Goal: Communication & Community: Participate in discussion

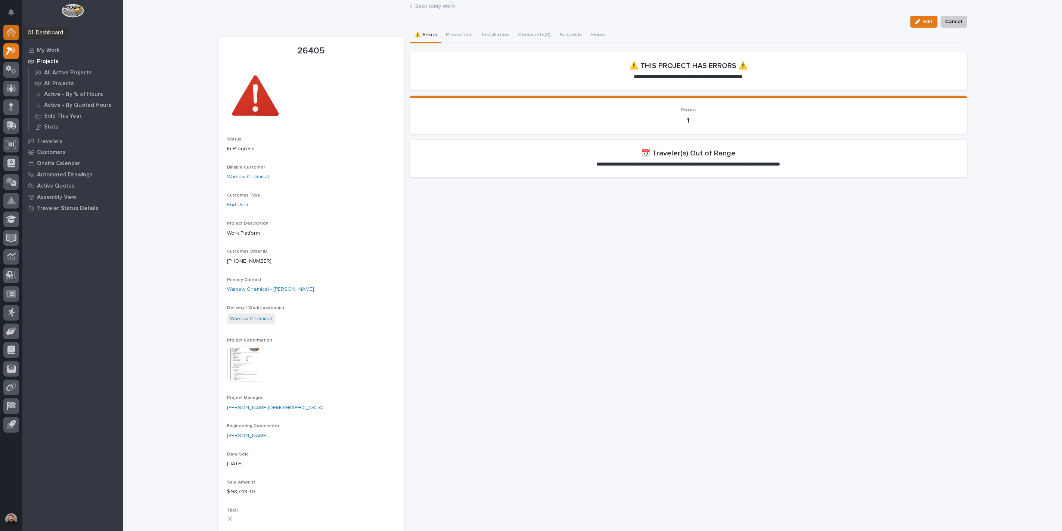
click at [17, 30] on div at bounding box center [11, 33] width 16 height 16
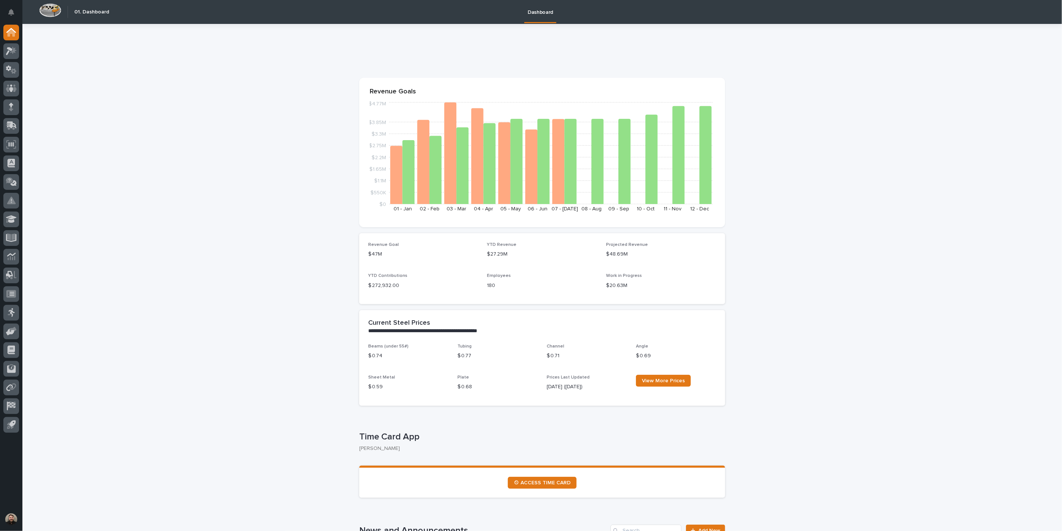
drag, startPoint x: 11, startPoint y: 15, endPoint x: 91, endPoint y: 164, distance: 168.3
click at [11, 15] on icon "Notifications" at bounding box center [11, 12] width 6 height 7
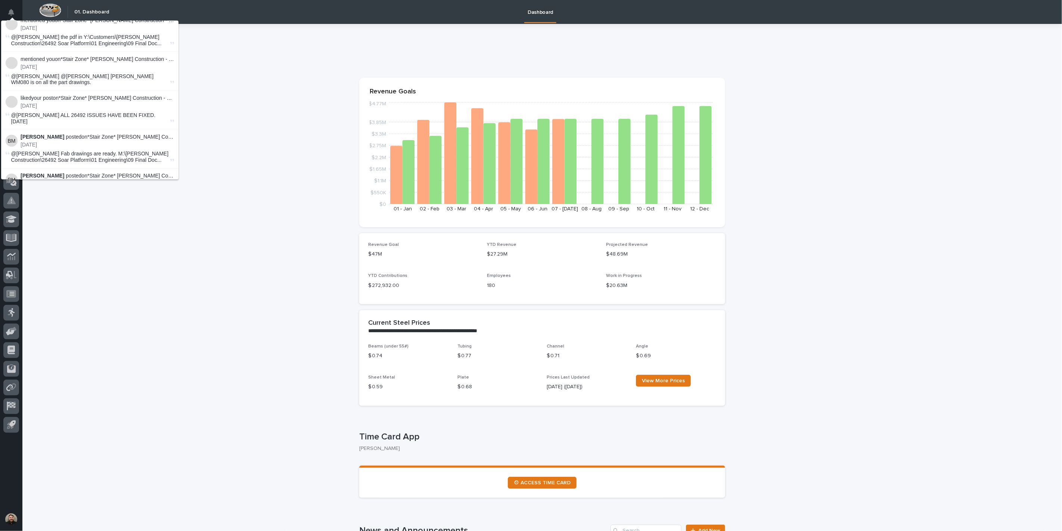
scroll to position [1061, 0]
click at [119, 177] on p "Ben Miller posted on *Stair Zone* Clouse Construction - Soar! Adventure Park - …" at bounding box center [98, 180] width 154 height 6
click at [127, 94] on li "liked your post on *Stair Zone* Clouse Construction - Soar! Adventure Park - De…" at bounding box center [89, 113] width 177 height 39
click at [126, 137] on p "Ben Miller posted on *Stair Zone* Clouse Construction - Soar! Adventure Park - …" at bounding box center [98, 140] width 154 height 6
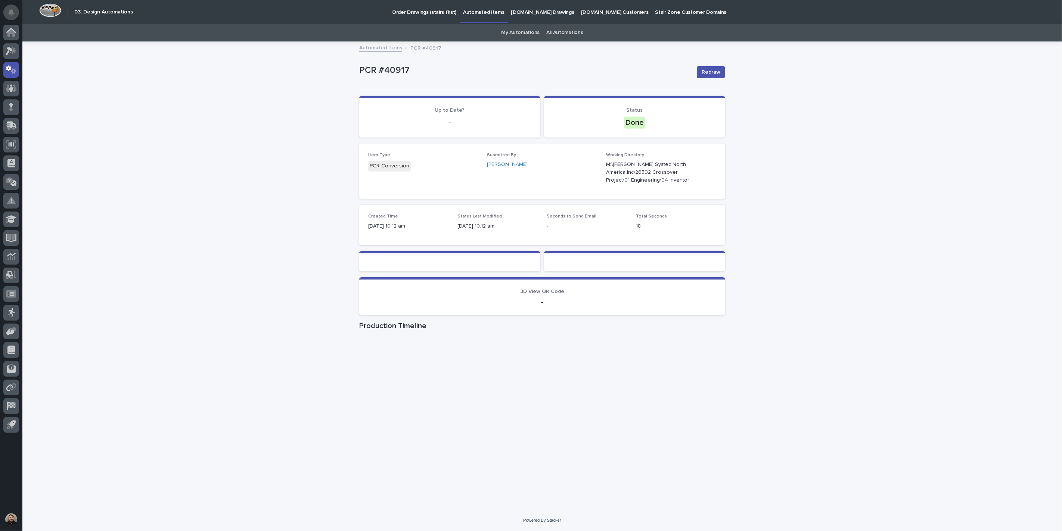
click at [7, 9] on button "Notifications" at bounding box center [11, 12] width 16 height 16
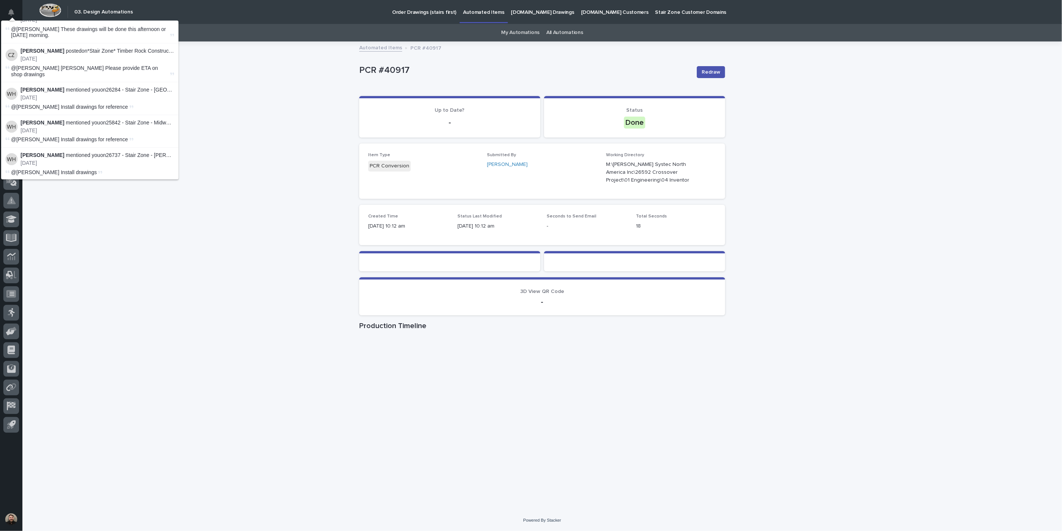
scroll to position [622, 0]
drag, startPoint x: 264, startPoint y: 417, endPoint x: 244, endPoint y: 437, distance: 28.8
click at [264, 417] on div "Loading... Saving… Loading... Saving… PCR #40917 Redraw PCR #40917 Redraw Sorry…" at bounding box center [542, 275] width 1040 height 467
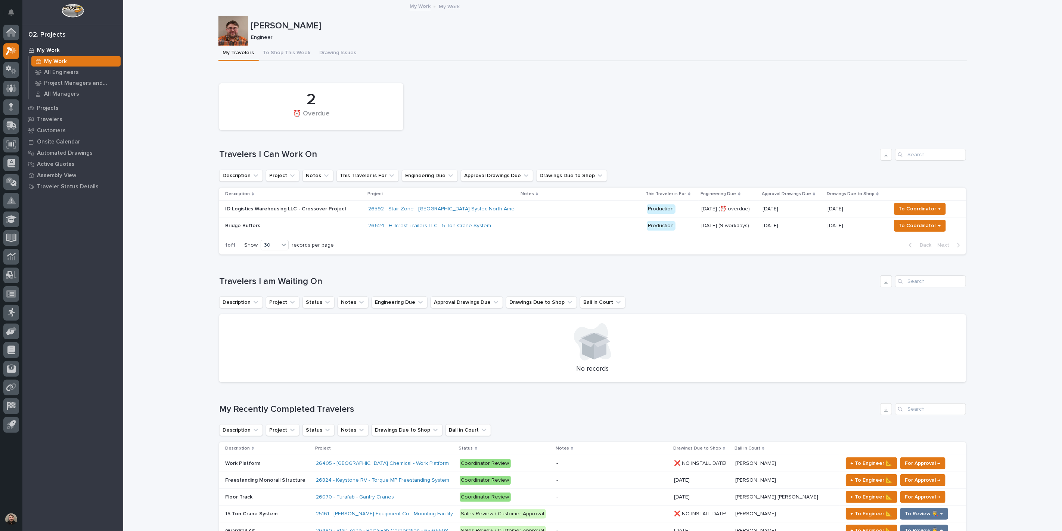
click at [529, 208] on p at bounding box center [581, 209] width 120 height 6
click at [589, 207] on p at bounding box center [581, 209] width 120 height 6
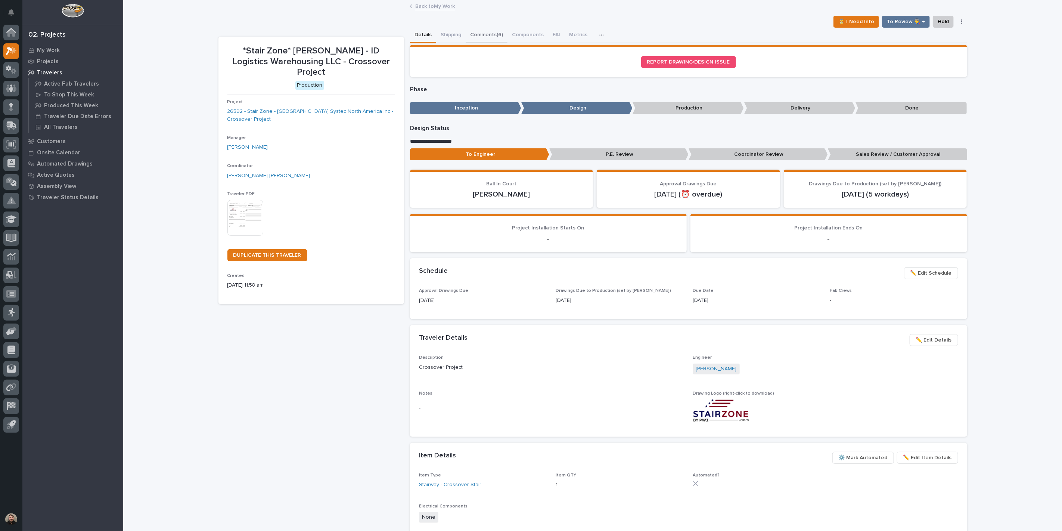
click at [482, 38] on button "Comments (6)" at bounding box center [487, 36] width 42 height 16
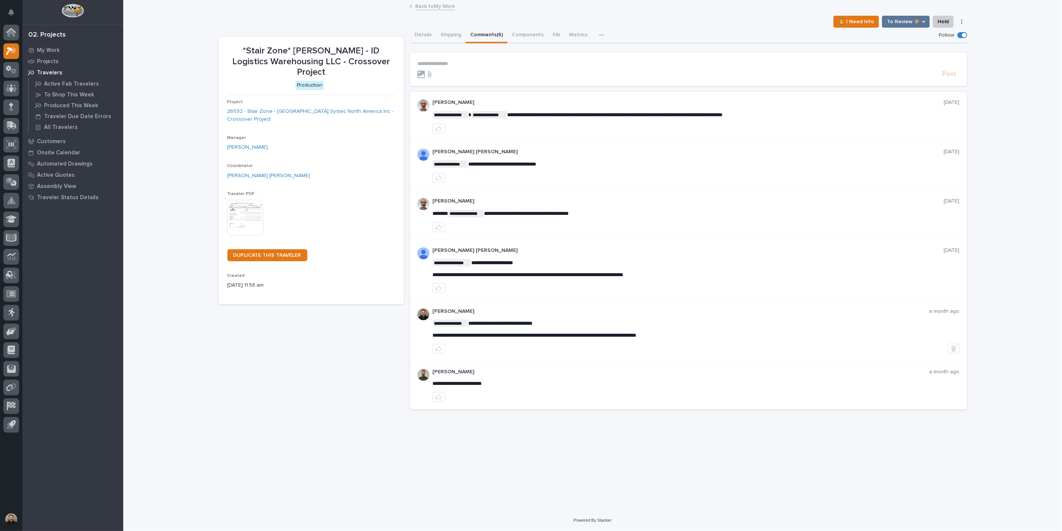
click at [487, 65] on p "**********" at bounding box center [689, 64] width 542 height 6
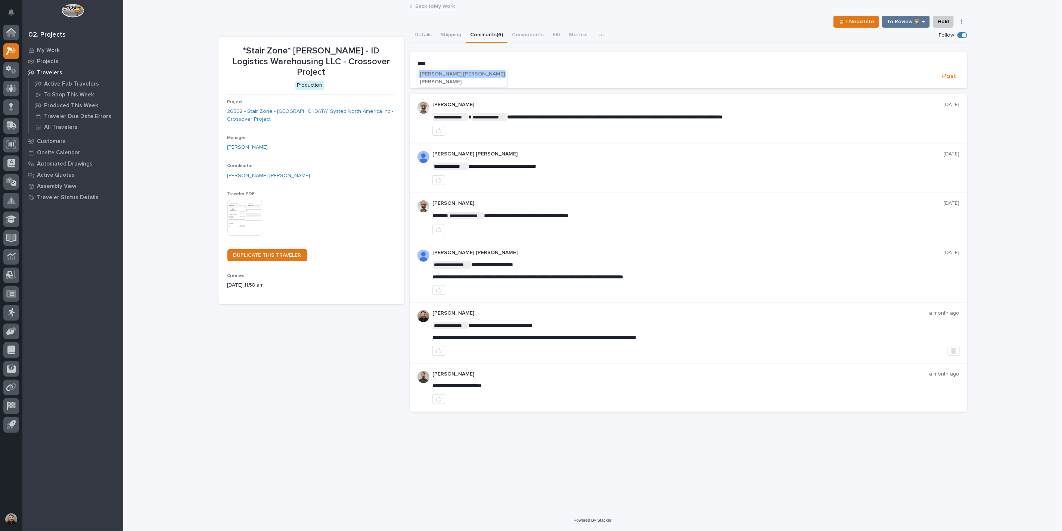
click at [443, 72] on span "Ben Lee Miller" at bounding box center [462, 73] width 85 height 5
click at [501, 69] on form "**********" at bounding box center [689, 72] width 542 height 22
click at [506, 66] on p "**********" at bounding box center [689, 64] width 542 height 7
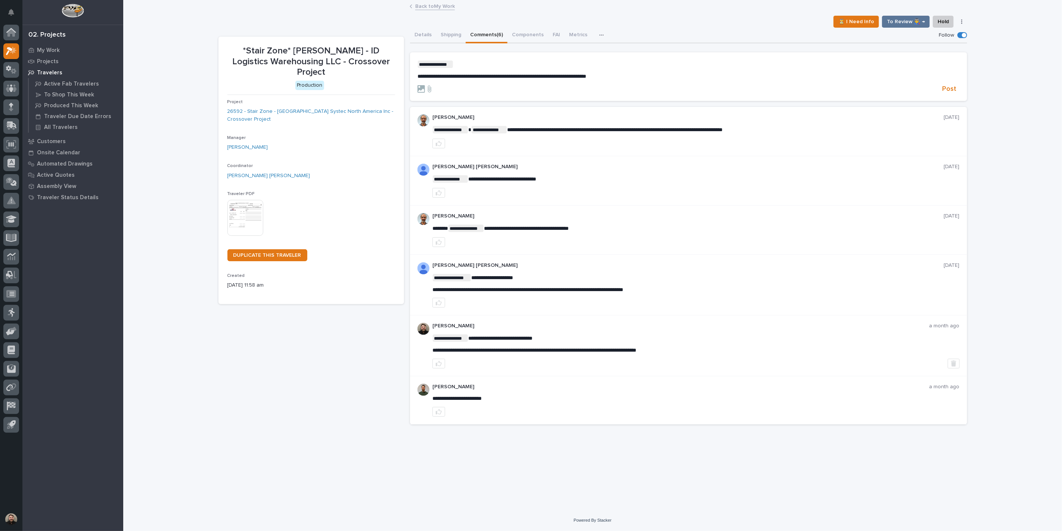
click at [508, 65] on p "**********" at bounding box center [689, 64] width 542 height 7
drag, startPoint x: 647, startPoint y: 75, endPoint x: 399, endPoint y: 86, distance: 248.3
click at [399, 86] on div "**********" at bounding box center [593, 229] width 749 height 403
click at [490, 79] on form "**********" at bounding box center [689, 77] width 542 height 33
click at [958, 86] on button "Post" at bounding box center [950, 89] width 20 height 9
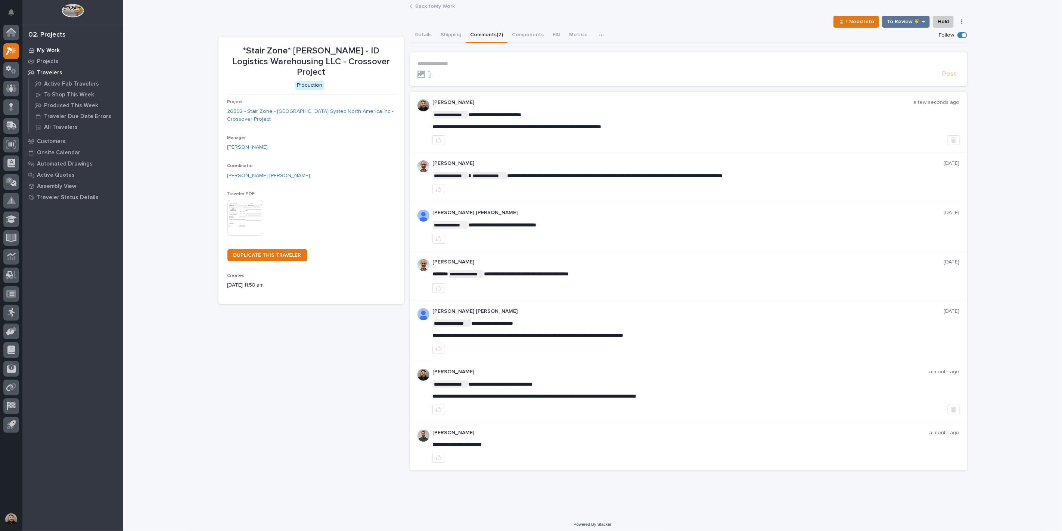
click at [46, 49] on p "My Work" at bounding box center [48, 50] width 23 height 7
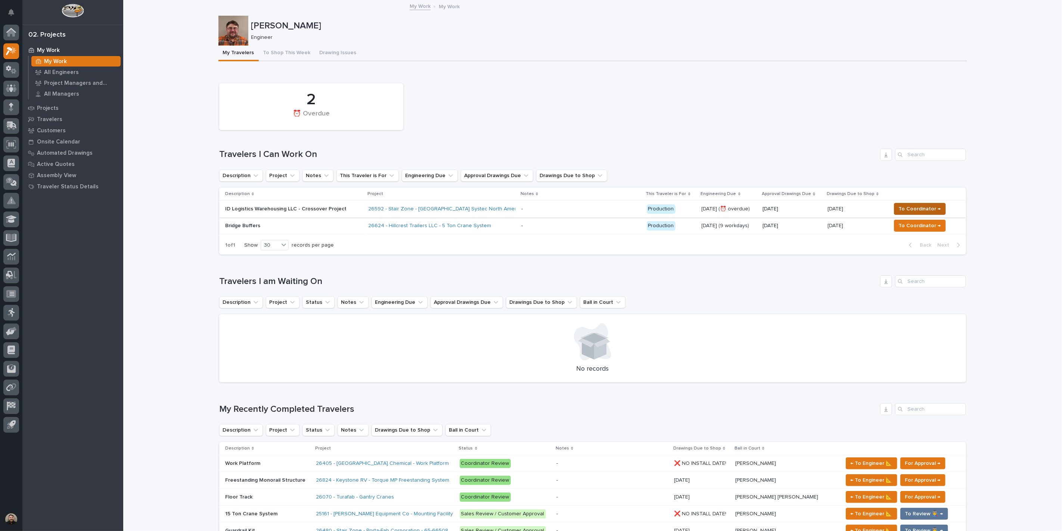
click at [928, 208] on span "To Coordinator →" at bounding box center [920, 208] width 42 height 9
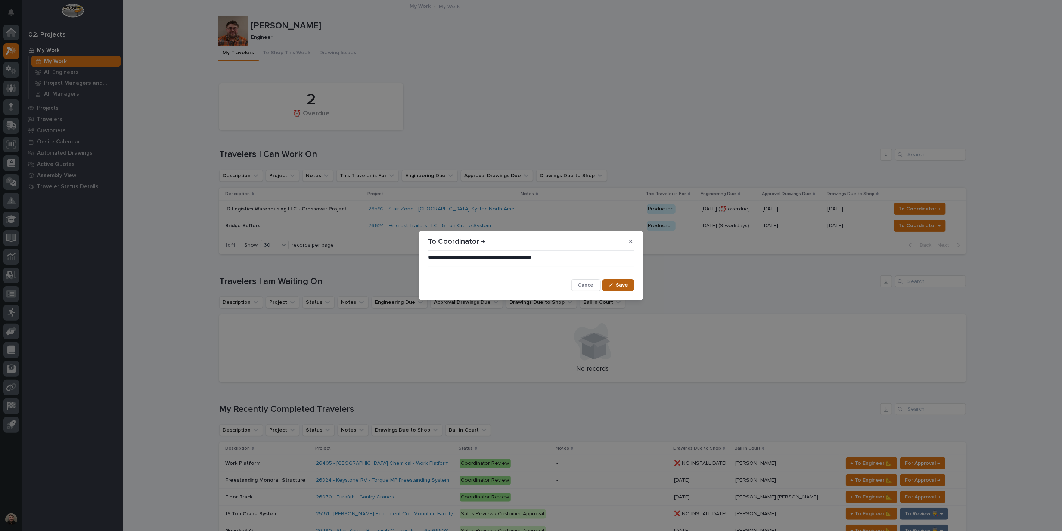
click at [617, 284] on span "Save" at bounding box center [622, 285] width 12 height 7
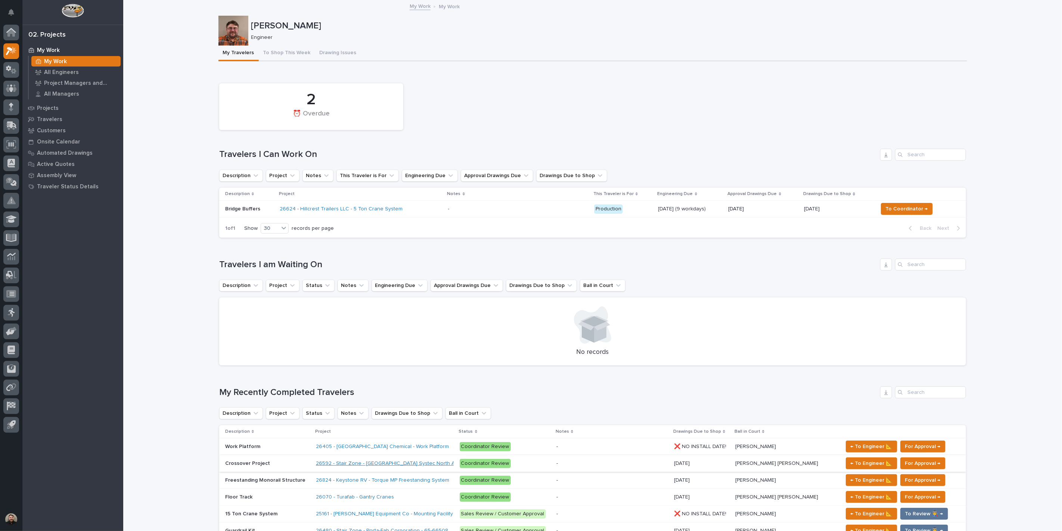
click at [380, 461] on link "26592 - Stair Zone - Bowe Systec North America Inc - Crossover Project" at bounding box center [421, 463] width 211 height 6
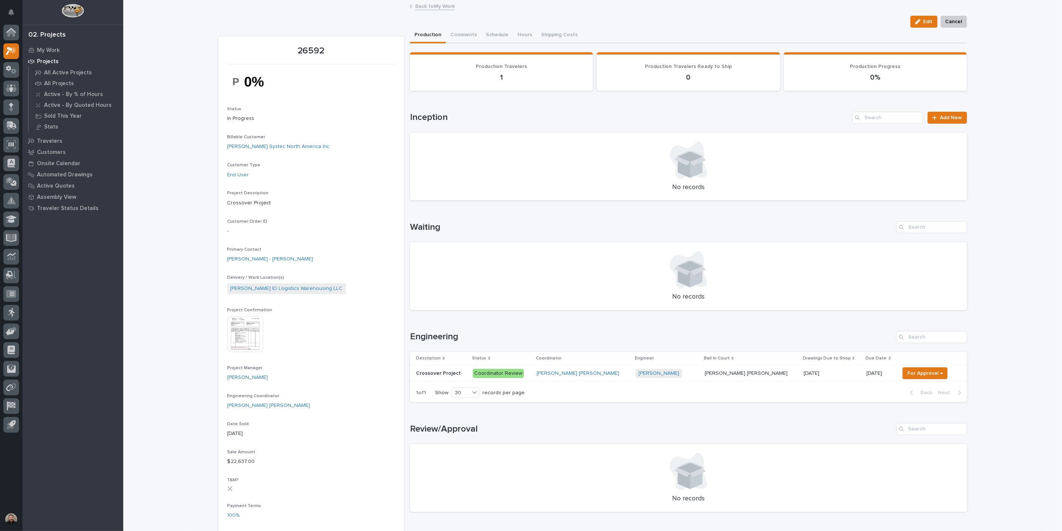
click at [47, 44] on link "My Work" at bounding box center [72, 49] width 101 height 11
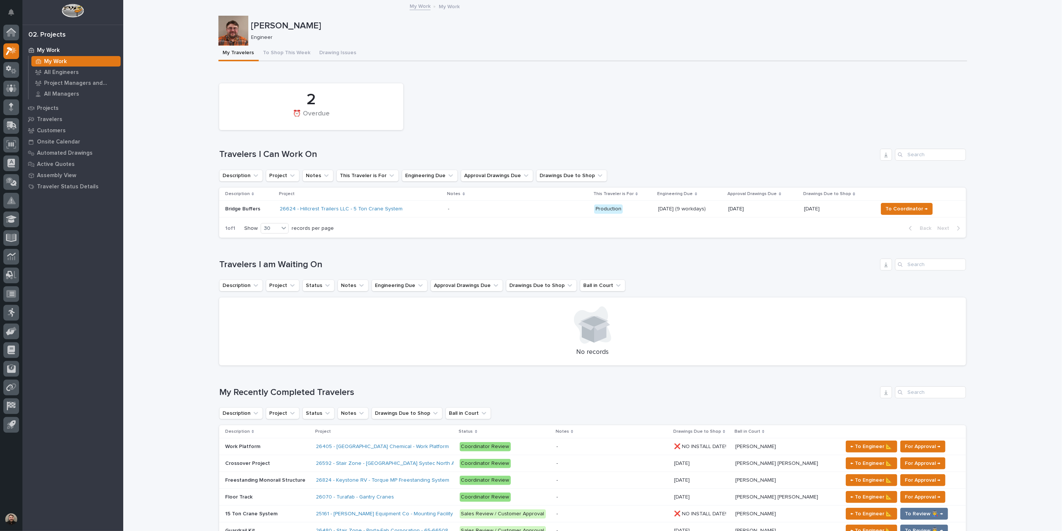
click at [767, 108] on div "2 ⏰ Overdue" at bounding box center [593, 107] width 755 height 54
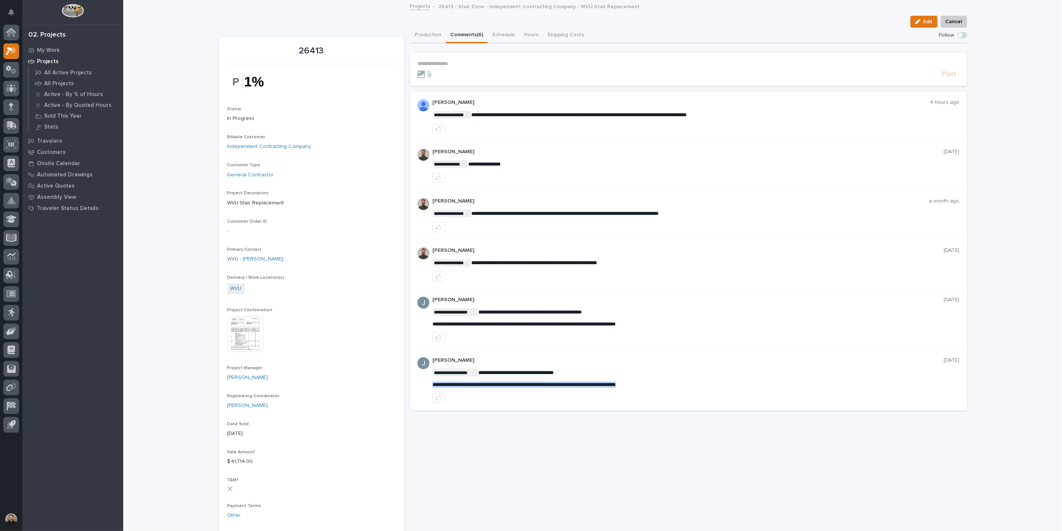
click at [532, 384] on span "**********" at bounding box center [525, 384] width 184 height 5
copy div "**********"
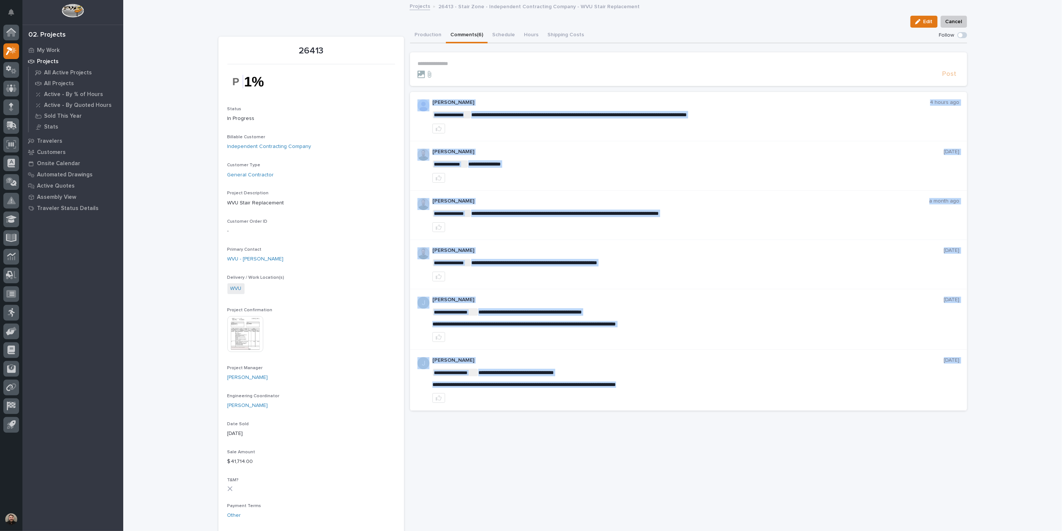
click at [742, 85] on div "**********" at bounding box center [688, 231] width 557 height 358
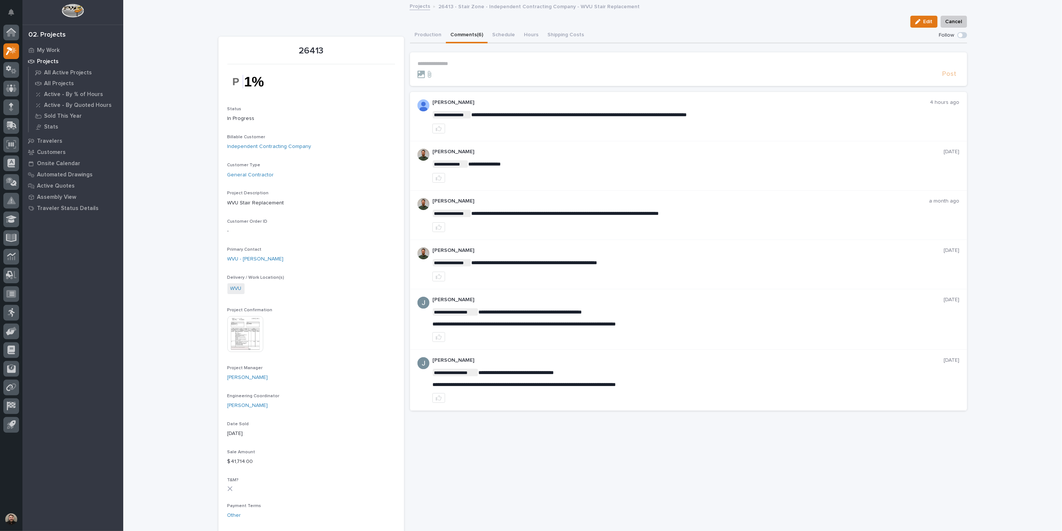
click at [453, 62] on p "**********" at bounding box center [689, 64] width 542 height 6
click at [419, 31] on button "Production" at bounding box center [428, 36] width 36 height 16
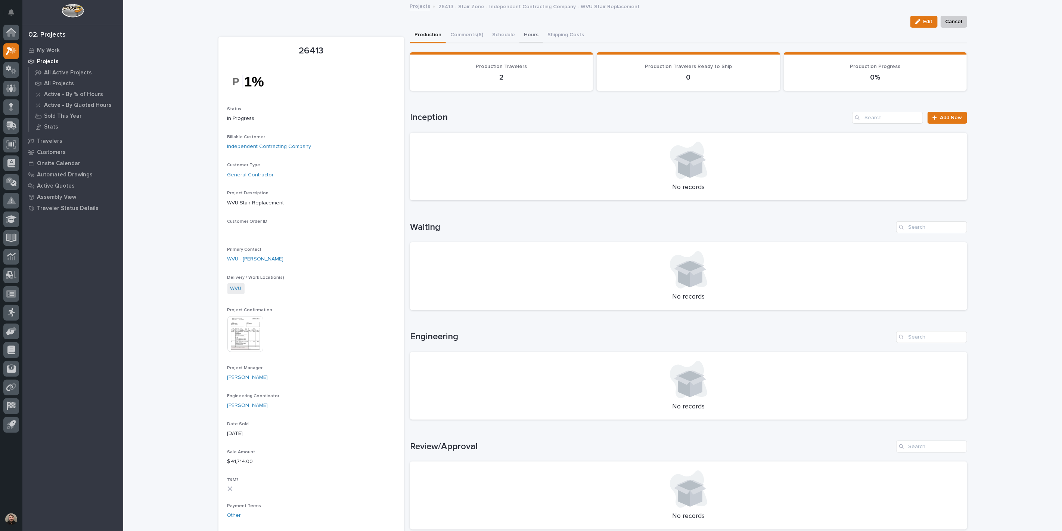
click at [524, 38] on button "Hours" at bounding box center [532, 36] width 24 height 16
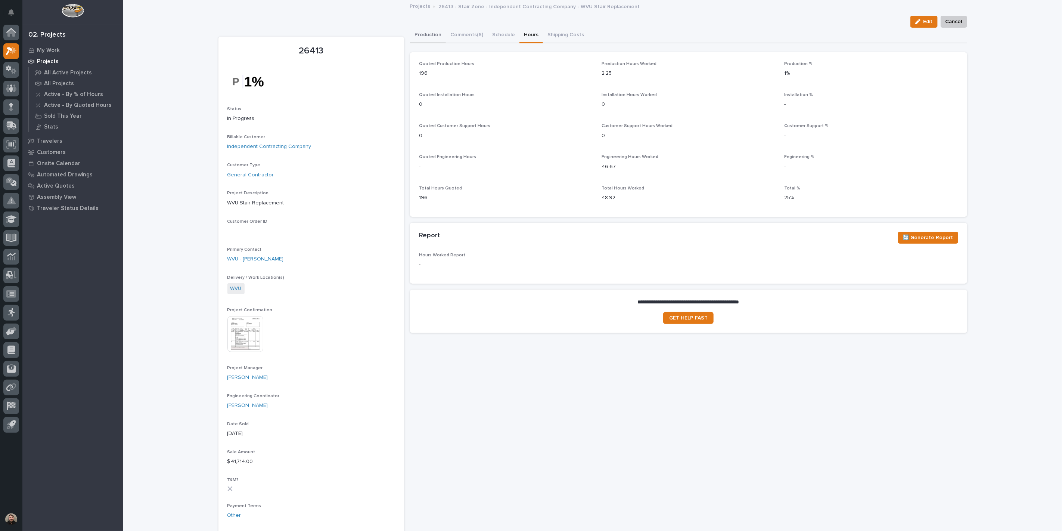
click at [431, 35] on button "Production" at bounding box center [428, 36] width 36 height 16
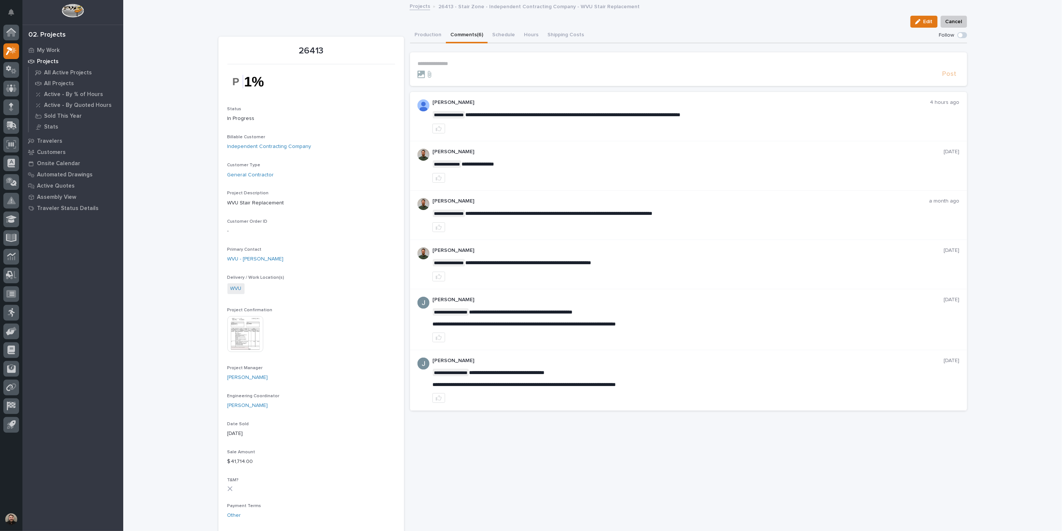
click at [467, 34] on button "Comments (6)" at bounding box center [467, 36] width 42 height 16
click at [9, 10] on icon "Notifications" at bounding box center [11, 12] width 6 height 7
click at [182, 28] on div "Loading... Saving… Loading... Saving… 26413 Edit Cancel Edit Cancel 26413 Statu…" at bounding box center [592, 496] width 939 height 990
click at [535, 95] on div "**********" at bounding box center [688, 116] width 557 height 49
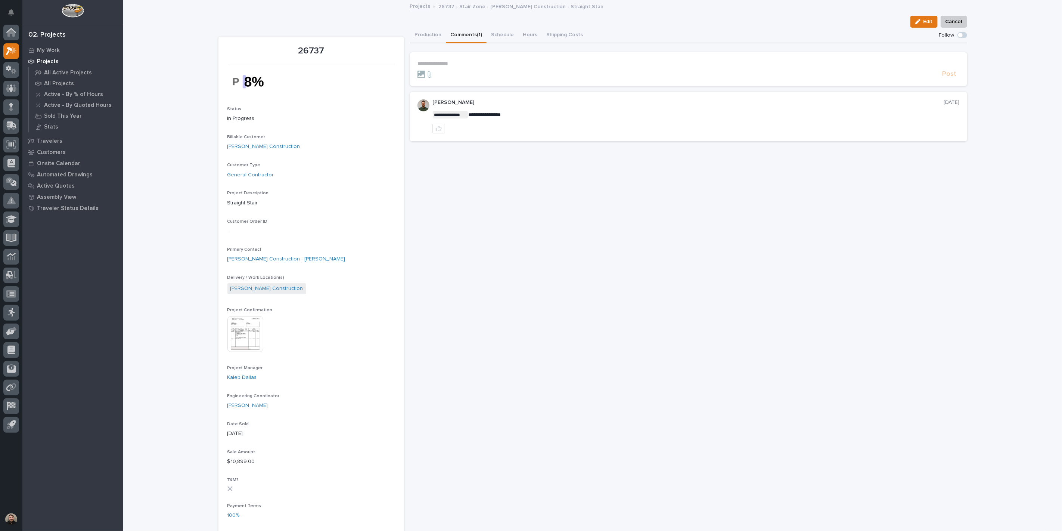
click at [473, 64] on p "**********" at bounding box center [689, 64] width 542 height 6
click at [439, 105] on span "[PERSON_NAME]" at bounding box center [438, 104] width 42 height 5
click at [481, 62] on p "**********" at bounding box center [689, 64] width 542 height 7
click at [940, 73] on button "Post" at bounding box center [950, 77] width 20 height 9
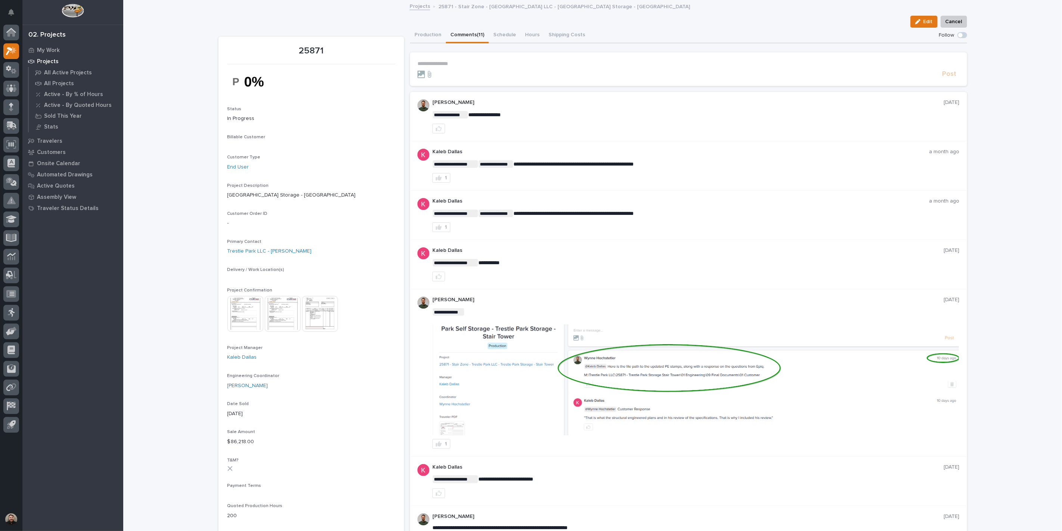
click at [469, 64] on p "**********" at bounding box center [689, 64] width 542 height 6
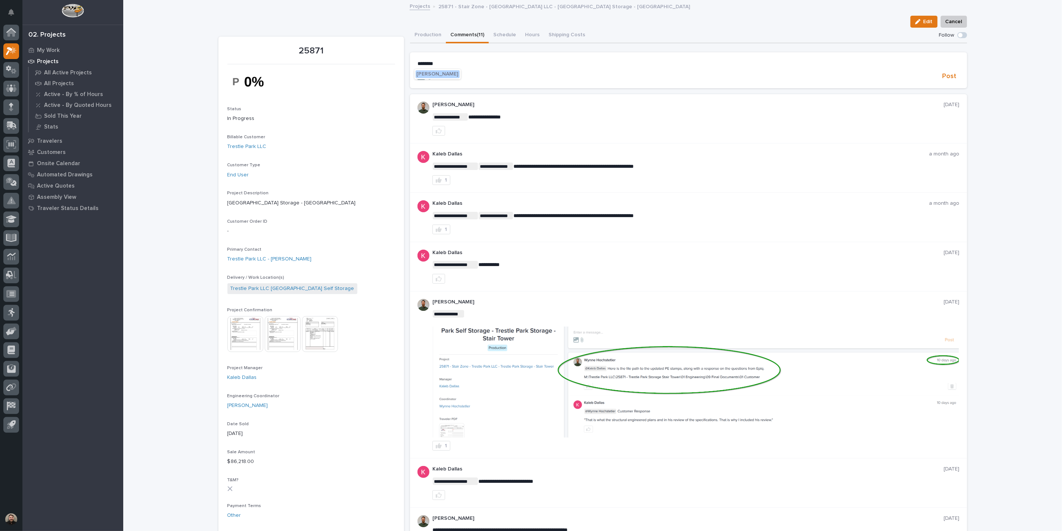
click at [442, 72] on span "[PERSON_NAME]" at bounding box center [438, 73] width 42 height 5
click at [947, 75] on span "Post" at bounding box center [950, 77] width 14 height 9
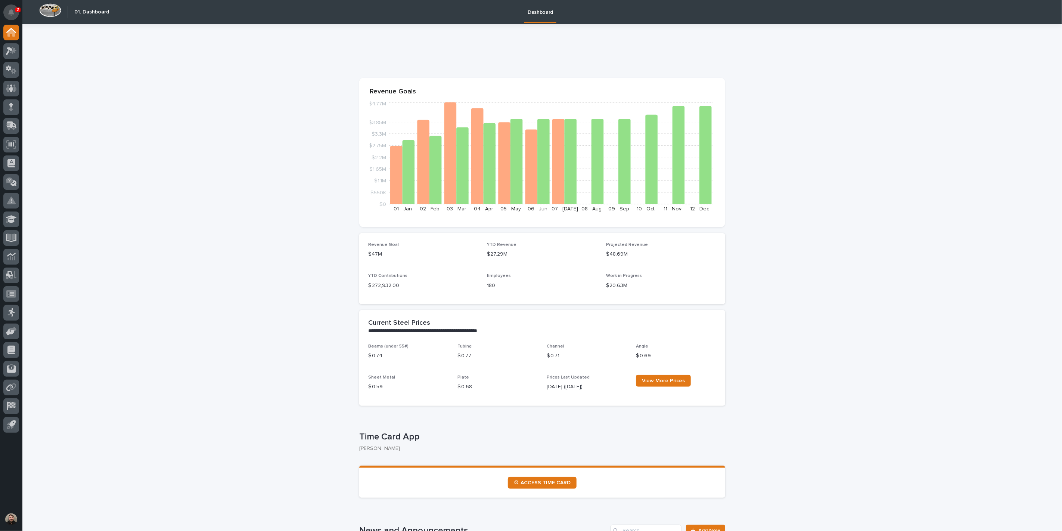
click at [5, 11] on button "Notifications" at bounding box center [11, 12] width 16 height 16
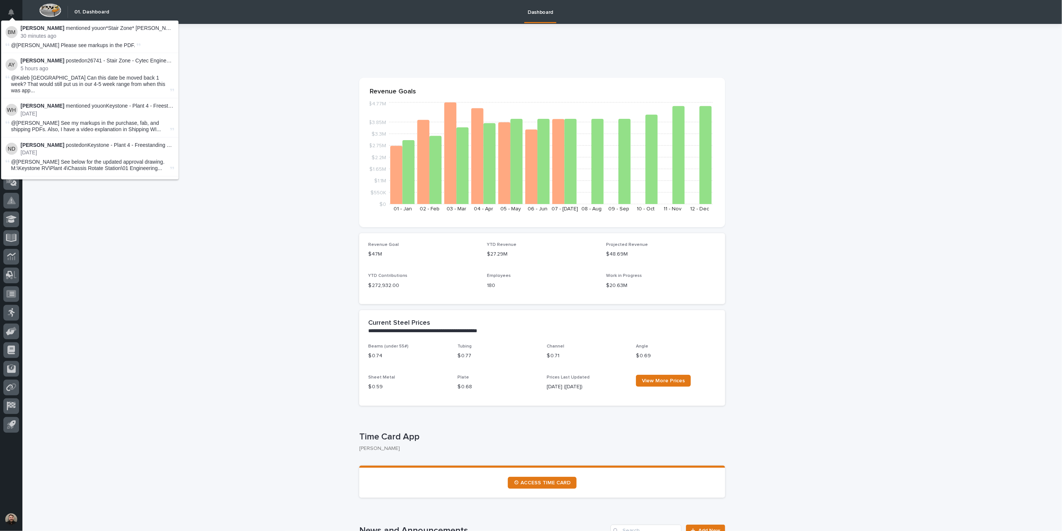
drag, startPoint x: 285, startPoint y: 65, endPoint x: 289, endPoint y: 65, distance: 4.9
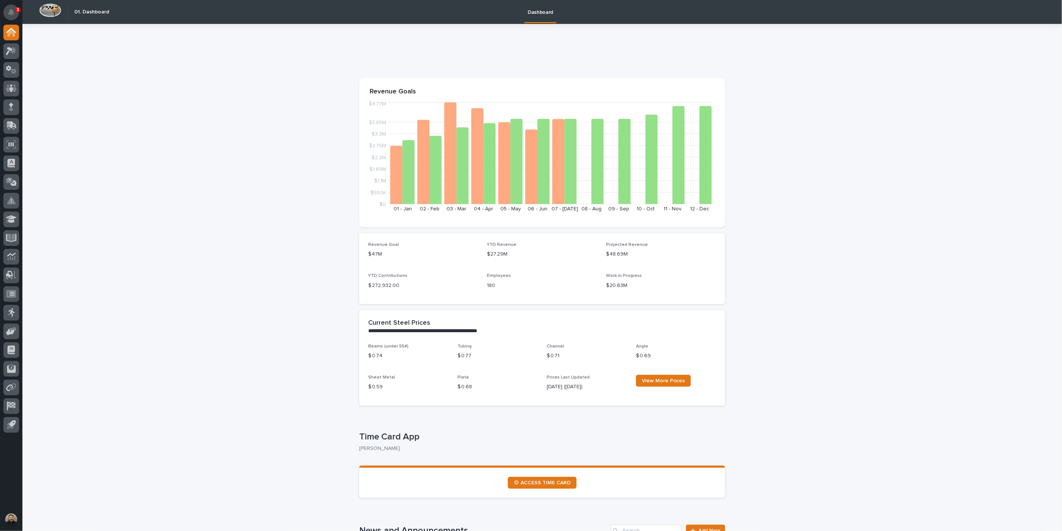
click at [9, 9] on icon "Notifications" at bounding box center [11, 12] width 6 height 7
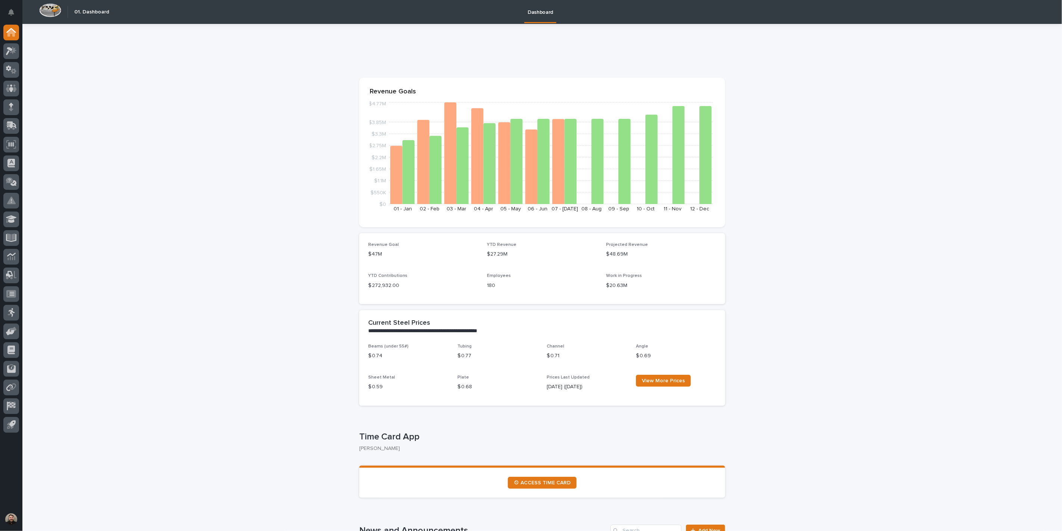
drag, startPoint x: 903, startPoint y: 85, endPoint x: 914, endPoint y: 92, distance: 13.2
click at [12, 47] on icon at bounding box center [11, 51] width 11 height 9
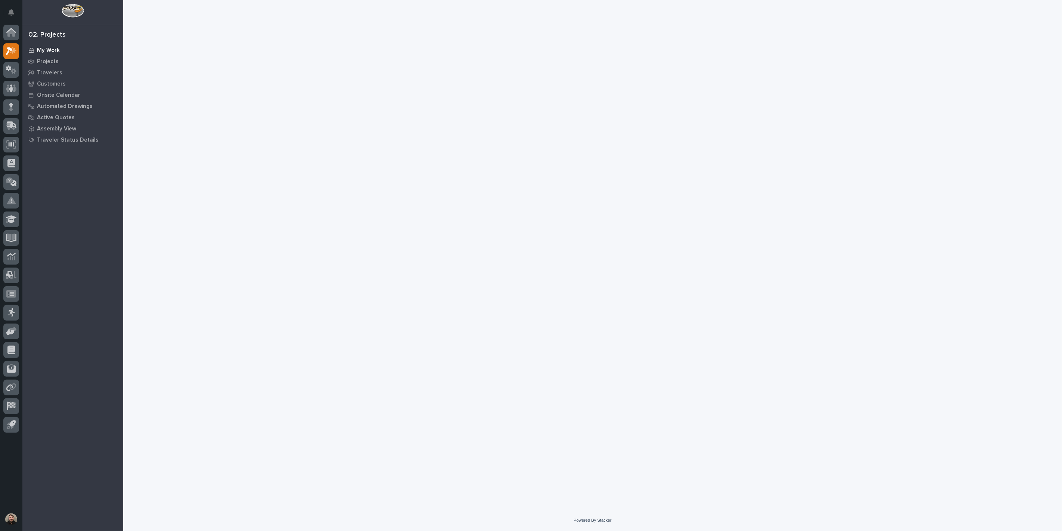
click at [60, 50] on div "My Work" at bounding box center [72, 50] width 97 height 10
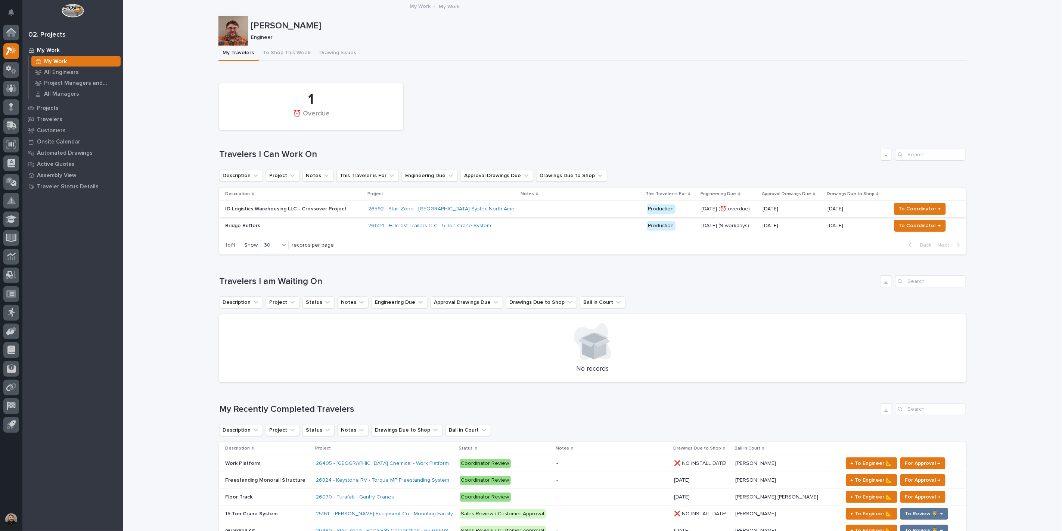
scroll to position [249, 0]
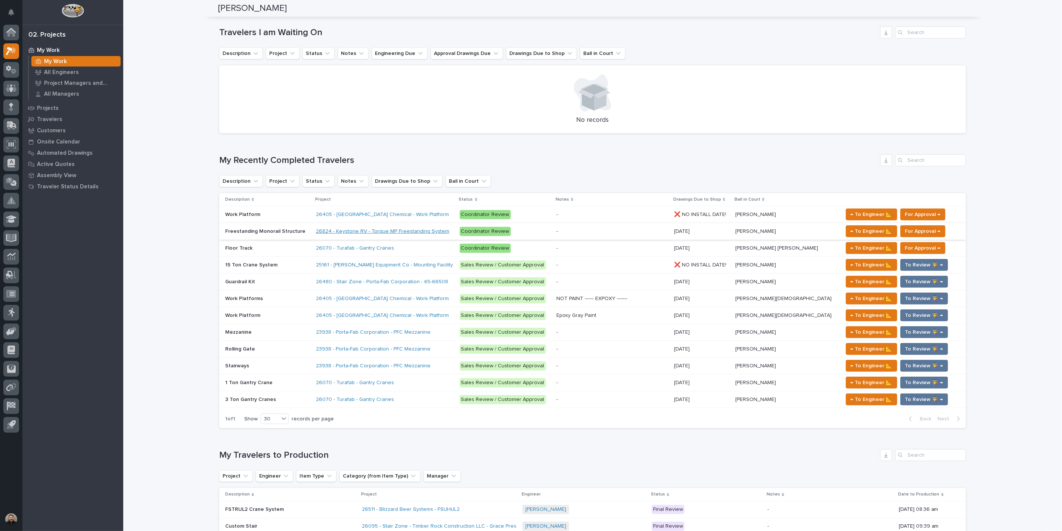
click at [366, 231] on link "26824 - Keystone RV - Torque MP Freestanding System" at bounding box center [382, 231] width 133 height 6
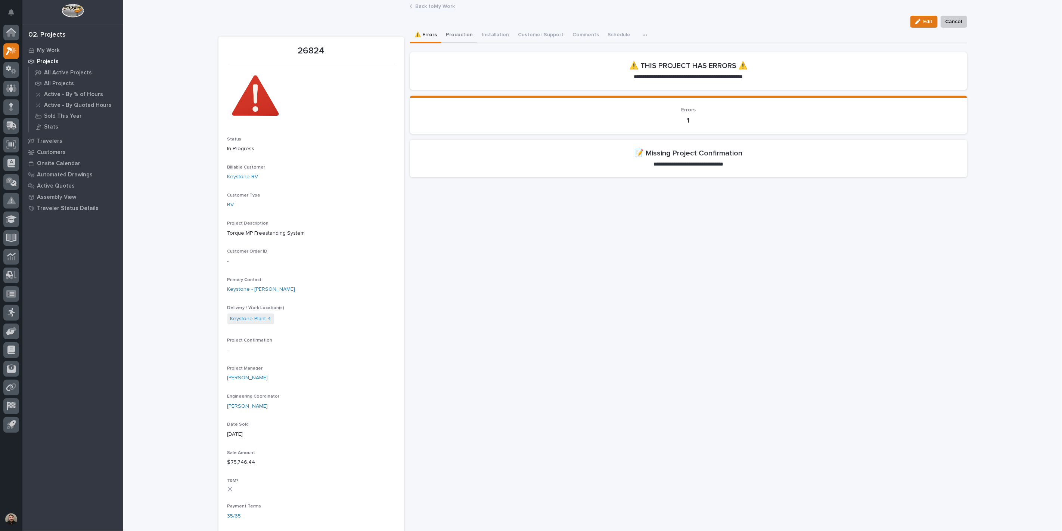
click at [445, 30] on button "Production" at bounding box center [460, 36] width 36 height 16
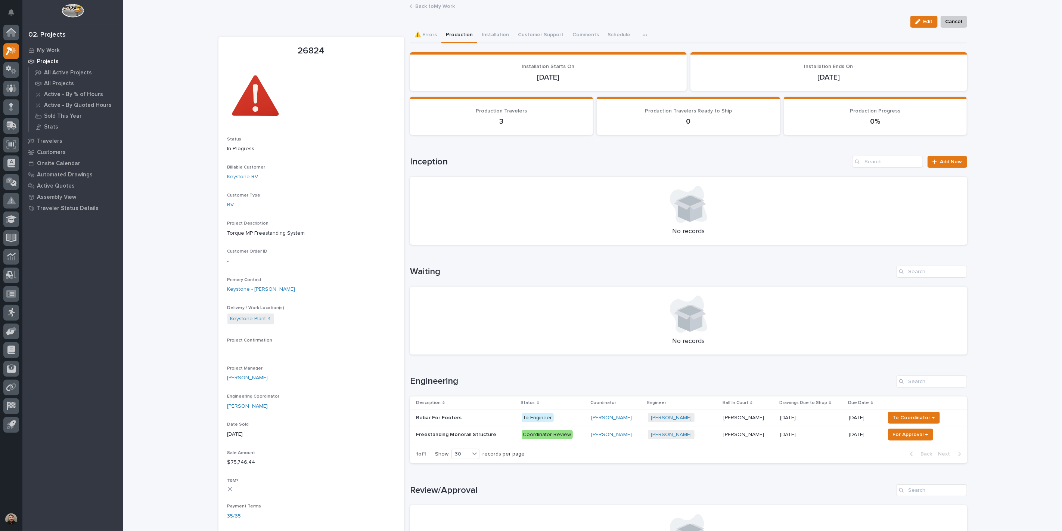
click at [470, 432] on p "Freestanding Monorail Structure" at bounding box center [457, 434] width 82 height 8
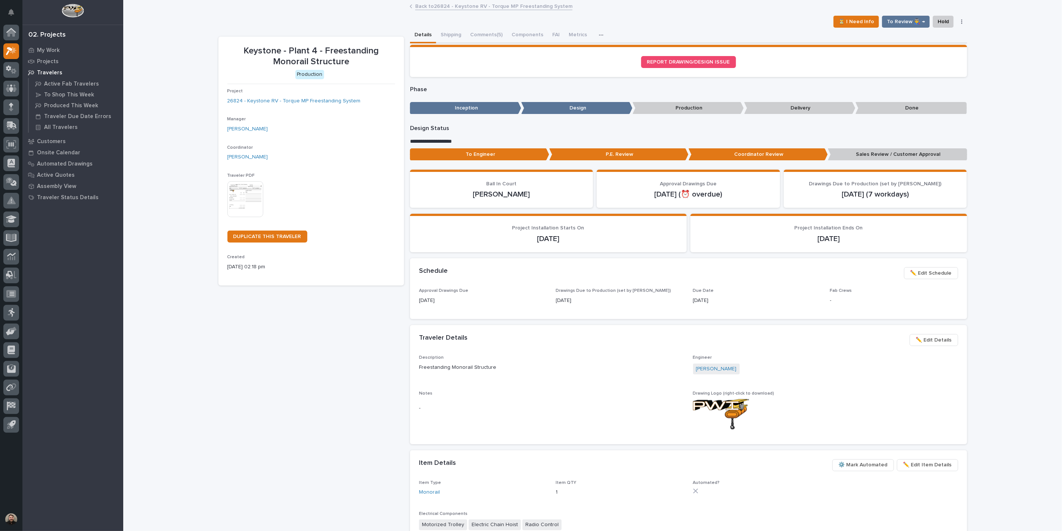
click at [248, 203] on img at bounding box center [245, 199] width 36 height 36
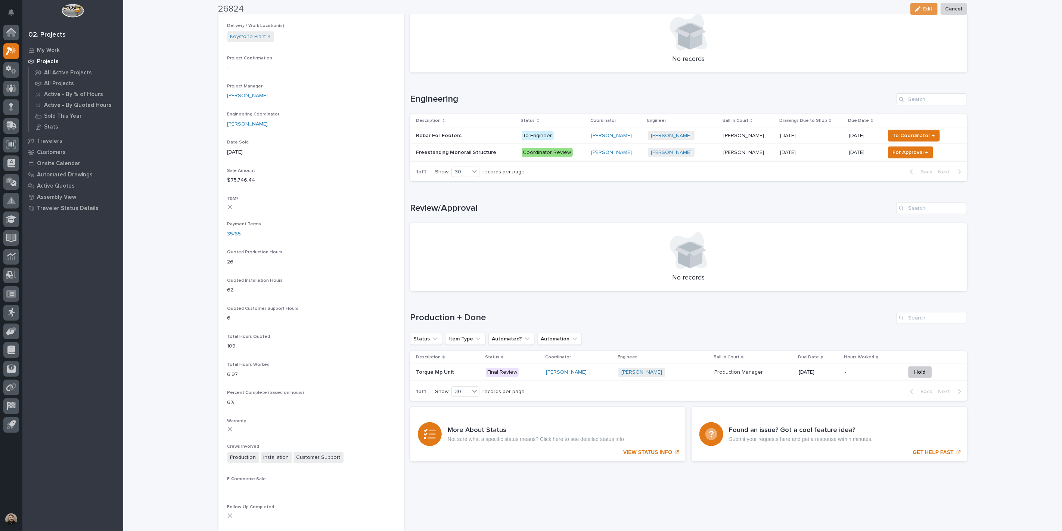
scroll to position [290, 0]
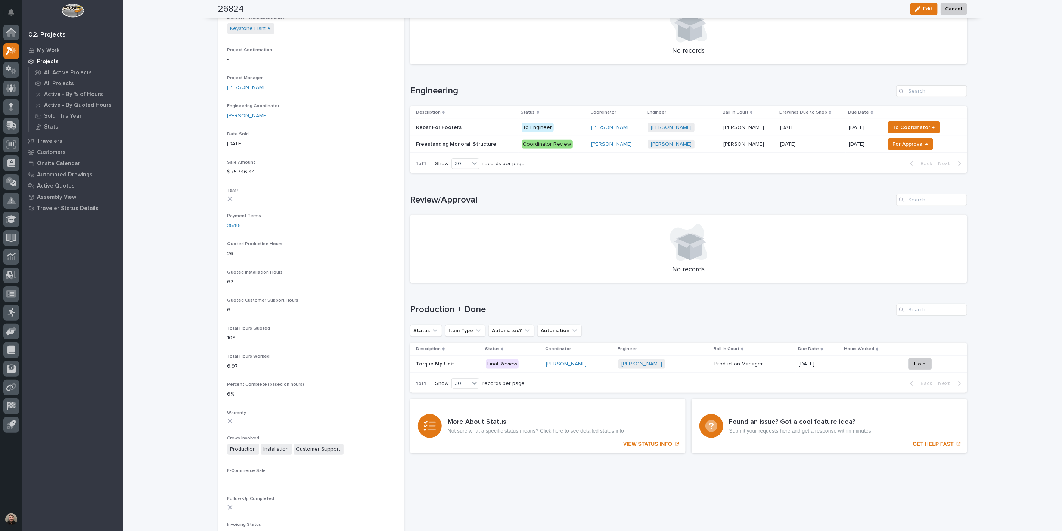
click at [472, 144] on p "Freestanding Monorail Structure" at bounding box center [457, 144] width 82 height 8
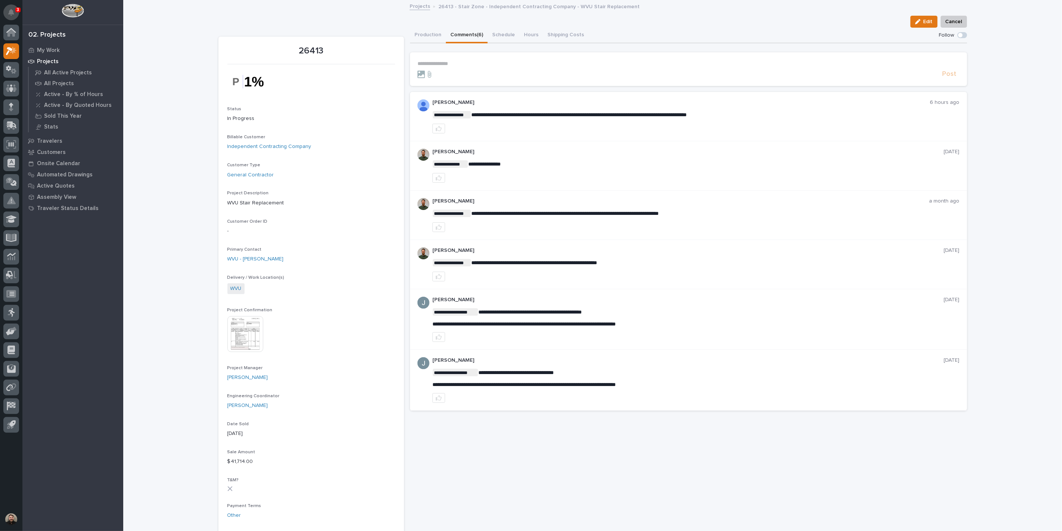
click at [13, 15] on icon "Notifications" at bounding box center [11, 12] width 6 height 7
click at [234, 19] on div "Edit Cancel" at bounding box center [593, 22] width 749 height 12
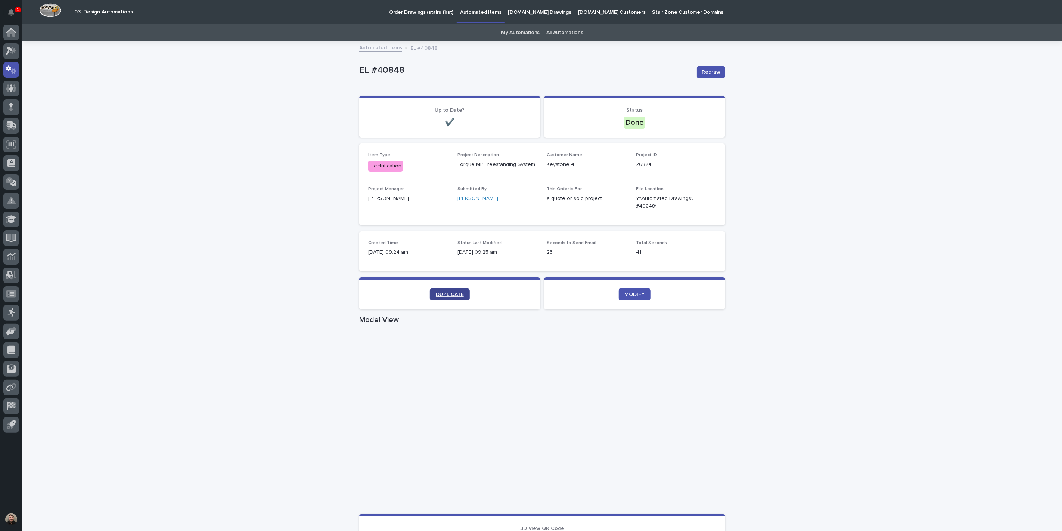
click at [439, 294] on span "DUPLICATE" at bounding box center [450, 294] width 28 height 5
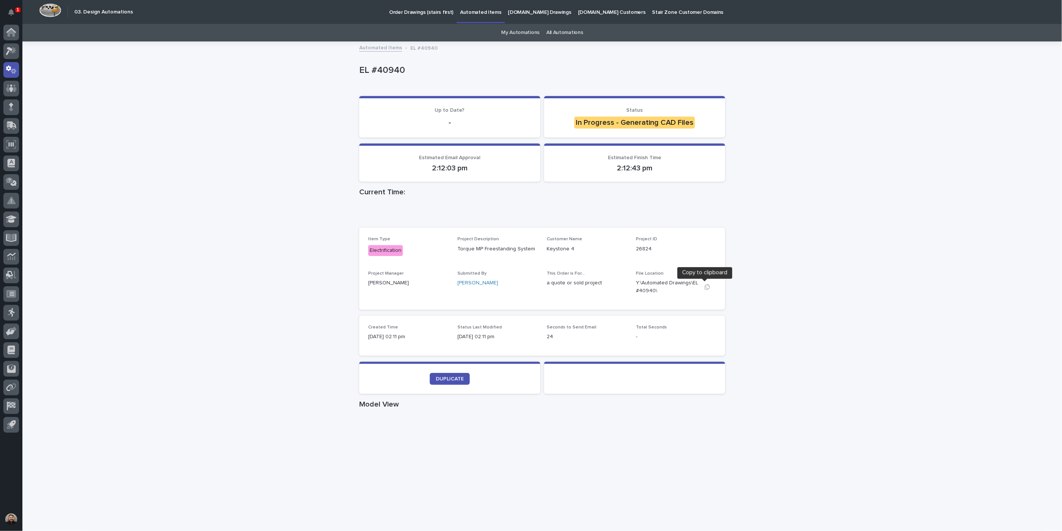
click at [704, 287] on icon "button" at bounding box center [707, 287] width 6 height 6
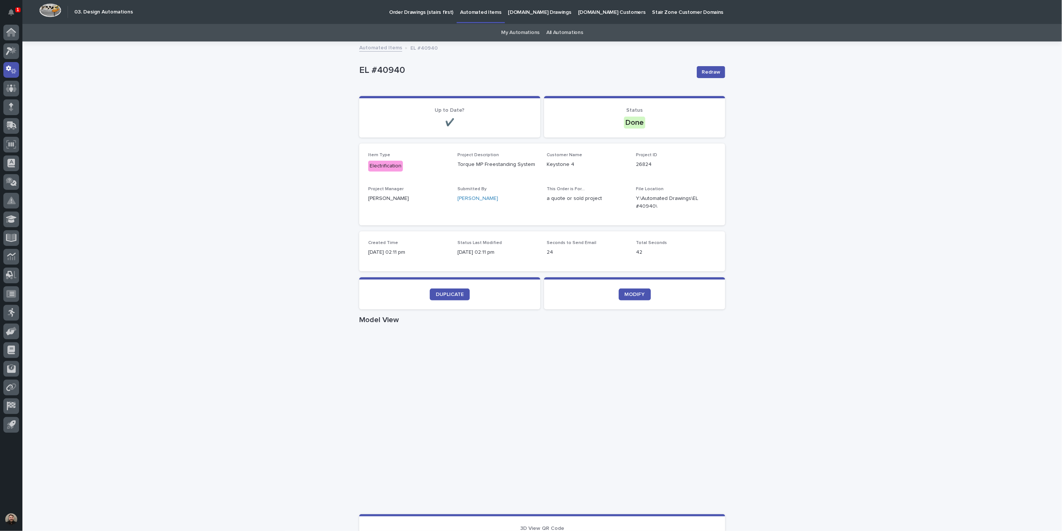
click at [325, 208] on div "Loading... Saving… Loading... Saving… EL #40940 Redraw EL #40940 Redraw Sorry, …" at bounding box center [542, 432] width 1040 height 781
click at [700, 203] on button "button" at bounding box center [707, 202] width 18 height 6
click at [608, 75] on p "EL #40940" at bounding box center [525, 70] width 332 height 11
click at [705, 201] on icon "button" at bounding box center [707, 202] width 5 height 6
click at [261, 356] on div "Loading... Saving… Loading... Saving… EL #40940 Redraw EL #40940 Redraw Sorry, …" at bounding box center [542, 432] width 1040 height 781
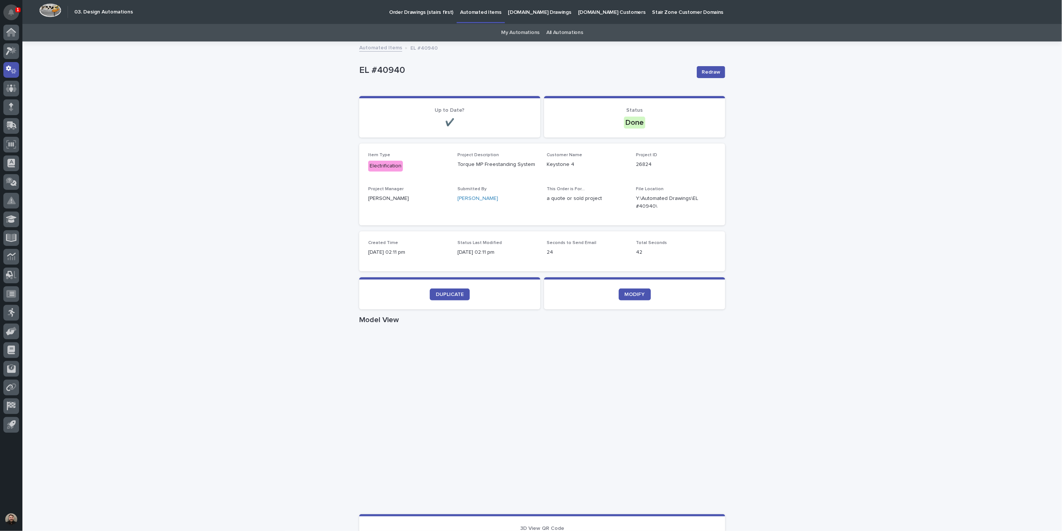
click at [7, 6] on button "Notifications" at bounding box center [11, 12] width 16 height 16
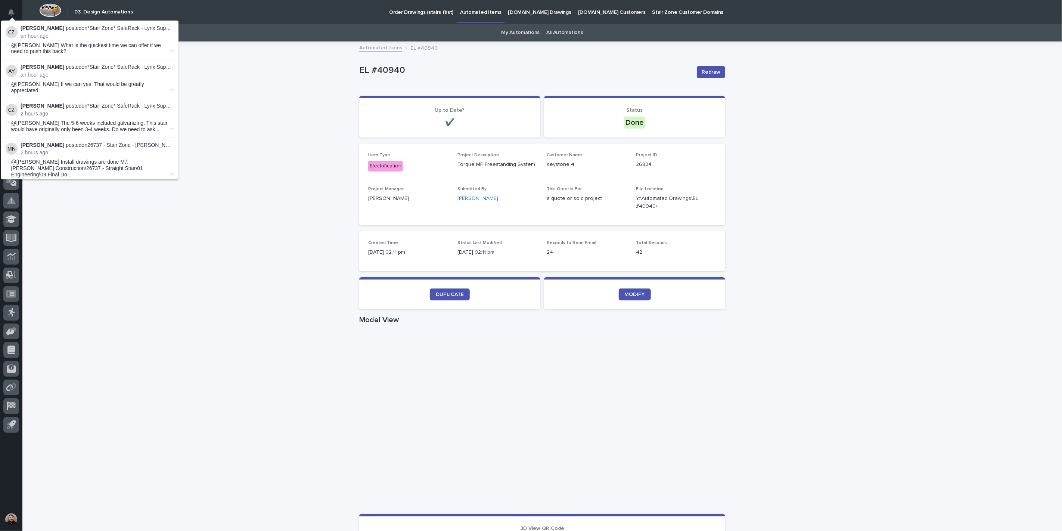
click at [204, 58] on div "Loading... Saving… Loading... Saving… EL #40940 Redraw EL #40940 Redraw Sorry, …" at bounding box center [542, 432] width 1040 height 781
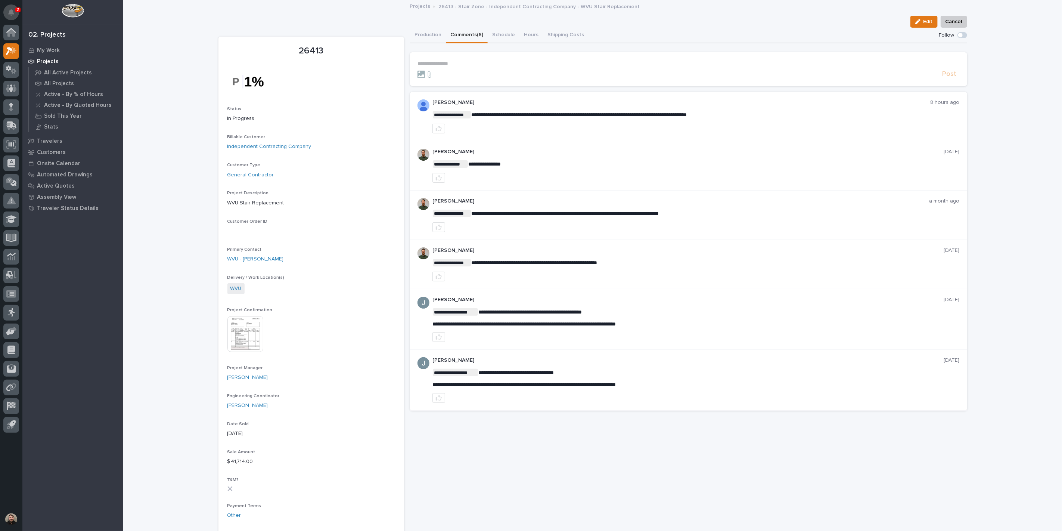
click at [8, 13] on icon "Notifications" at bounding box center [11, 12] width 6 height 7
click at [261, 27] on div "Edit Cancel" at bounding box center [593, 22] width 749 height 12
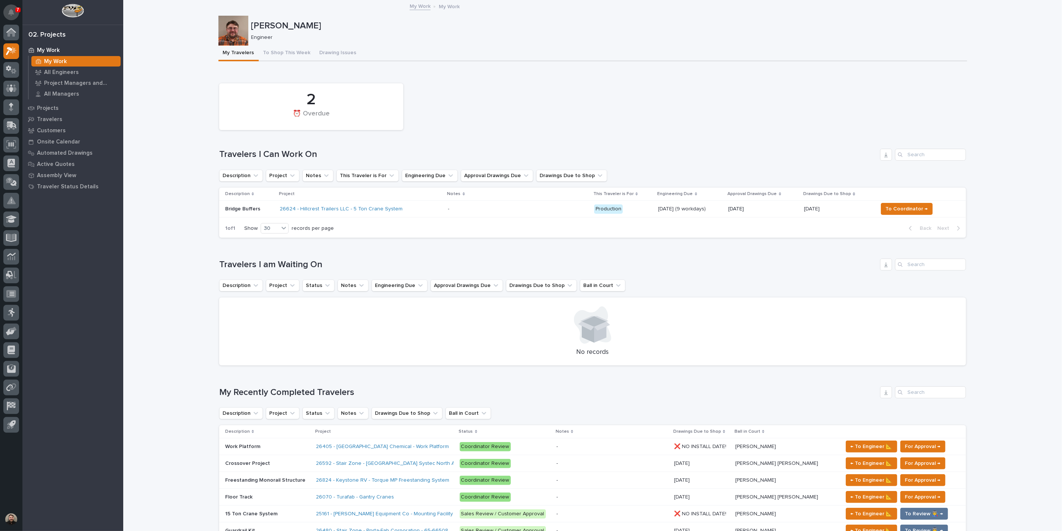
click at [8, 10] on icon "Notifications" at bounding box center [11, 12] width 6 height 7
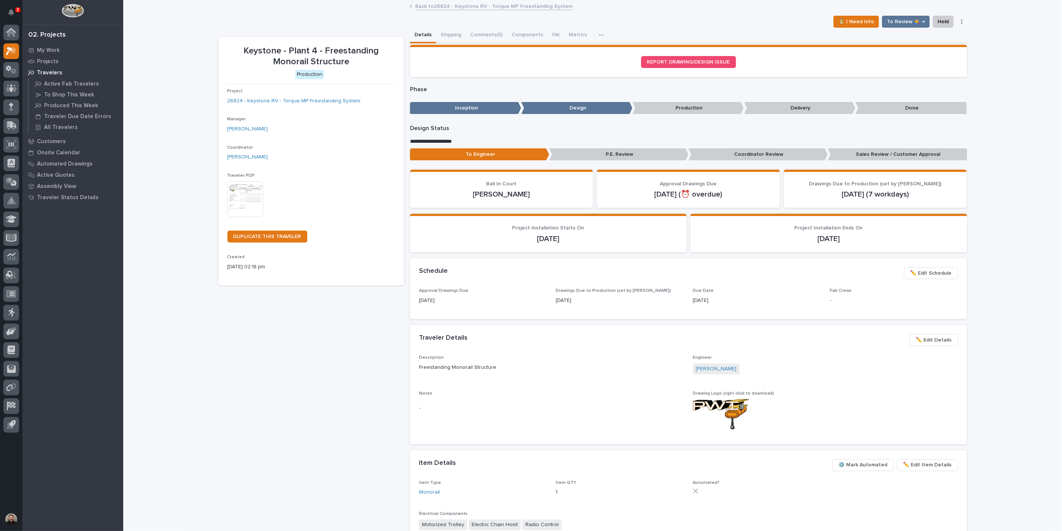
click at [443, 64] on div "REPORT DRAWING/DESIGN ISSUE" at bounding box center [688, 62] width 539 height 12
click at [43, 50] on p "My Work" at bounding box center [48, 50] width 23 height 7
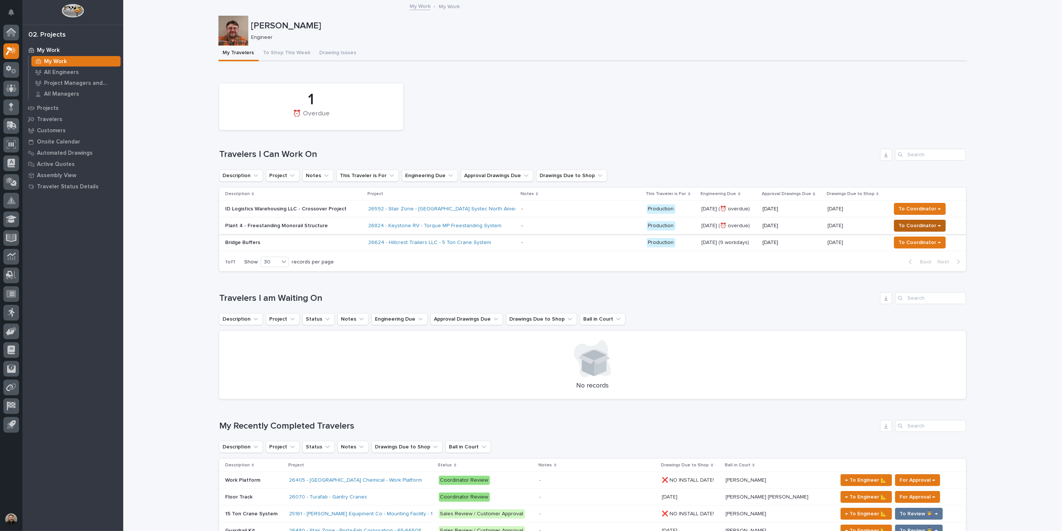
click at [935, 226] on span "To Coordinator →" at bounding box center [920, 225] width 42 height 9
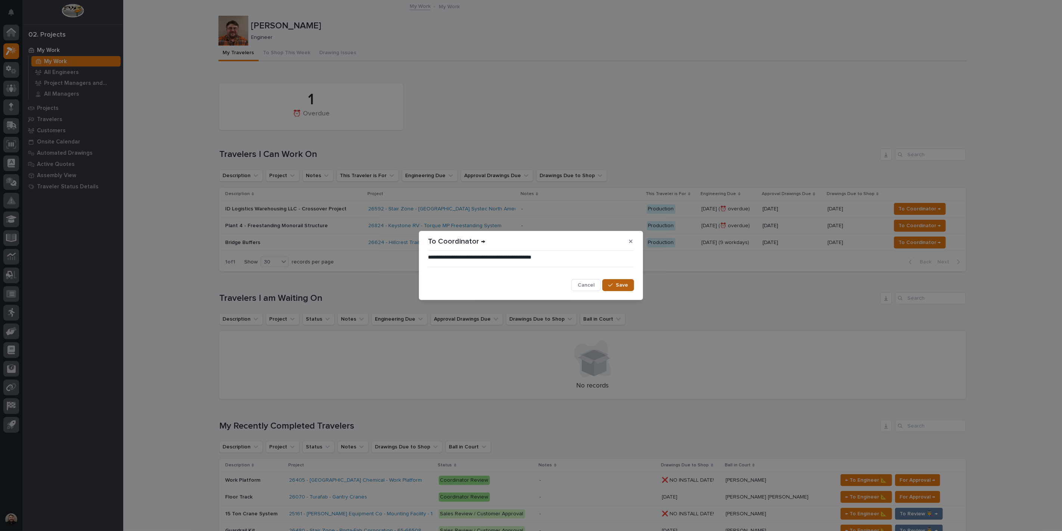
click at [626, 288] on span "Save" at bounding box center [622, 285] width 12 height 7
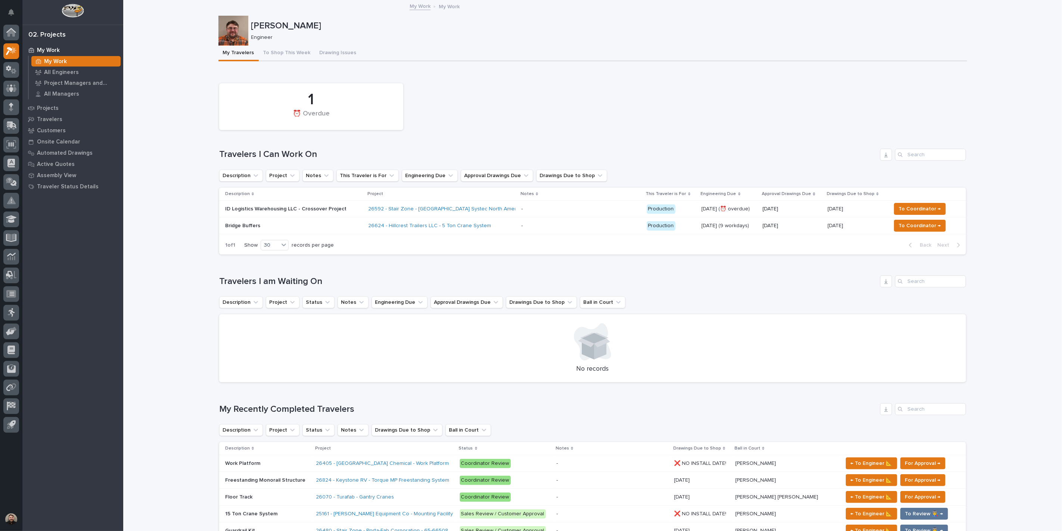
click at [568, 208] on p at bounding box center [581, 209] width 120 height 6
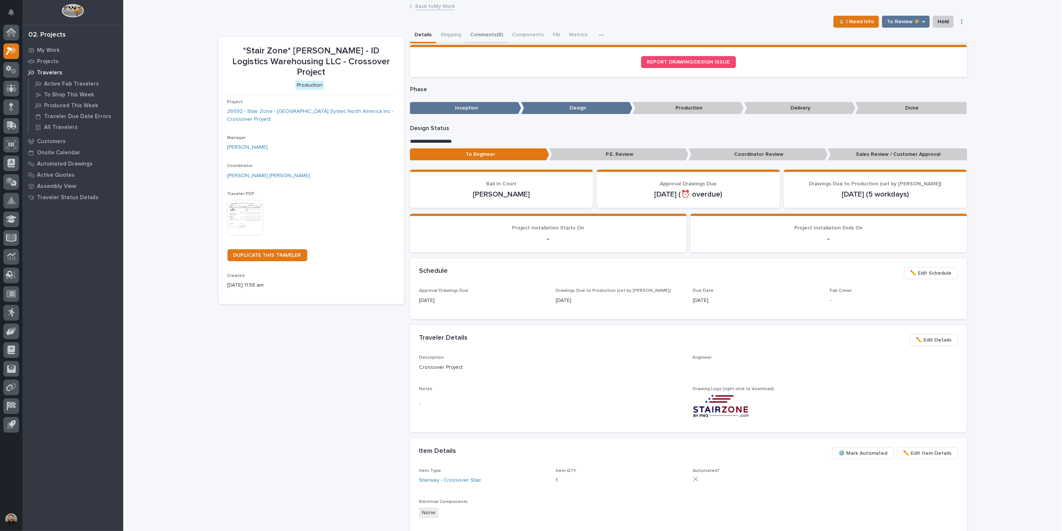
click at [471, 30] on button "Comments (8)" at bounding box center [487, 36] width 42 height 16
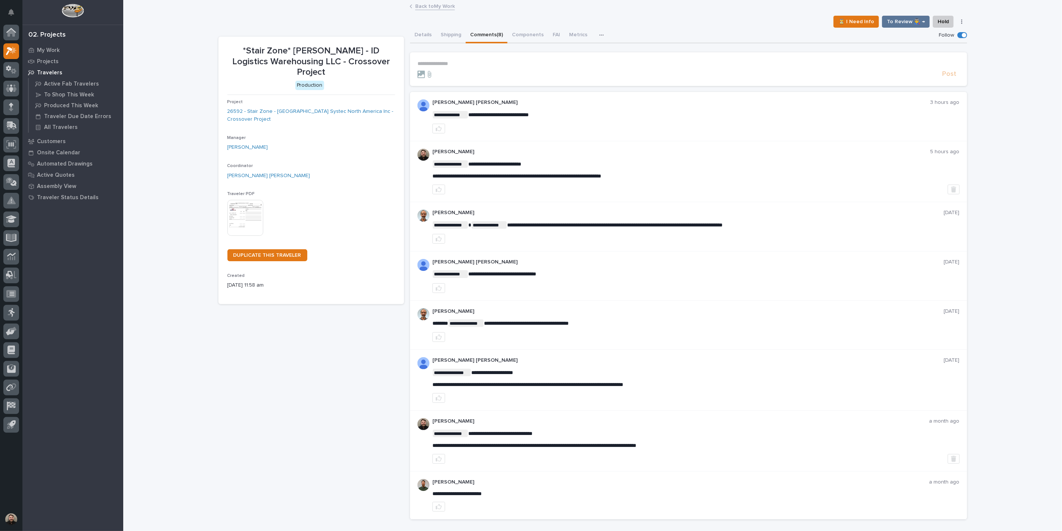
click at [492, 68] on form "**********" at bounding box center [689, 70] width 542 height 18
click at [496, 65] on p "**********" at bounding box center [689, 64] width 542 height 6
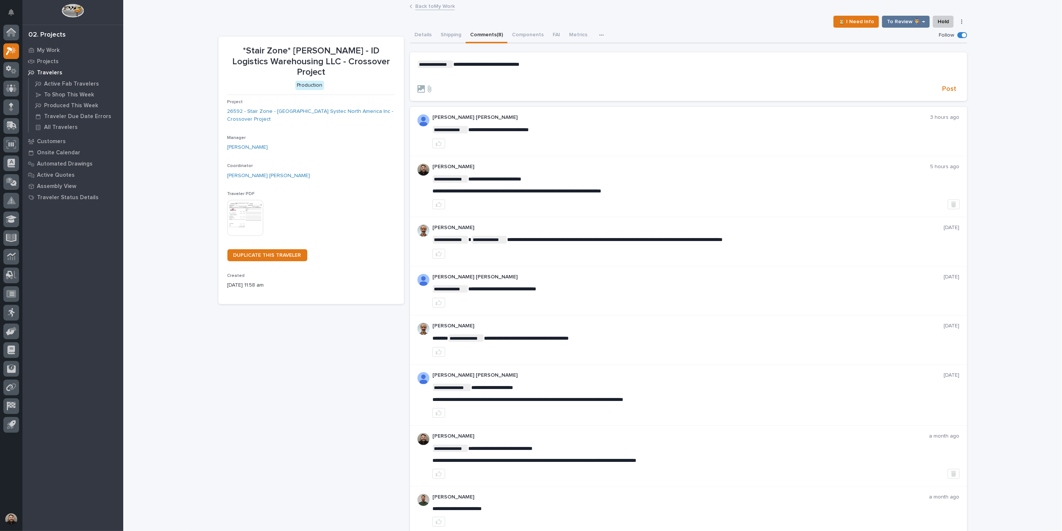
click at [949, 93] on section "**********" at bounding box center [688, 76] width 557 height 49
click at [944, 88] on span "Post" at bounding box center [950, 89] width 14 height 9
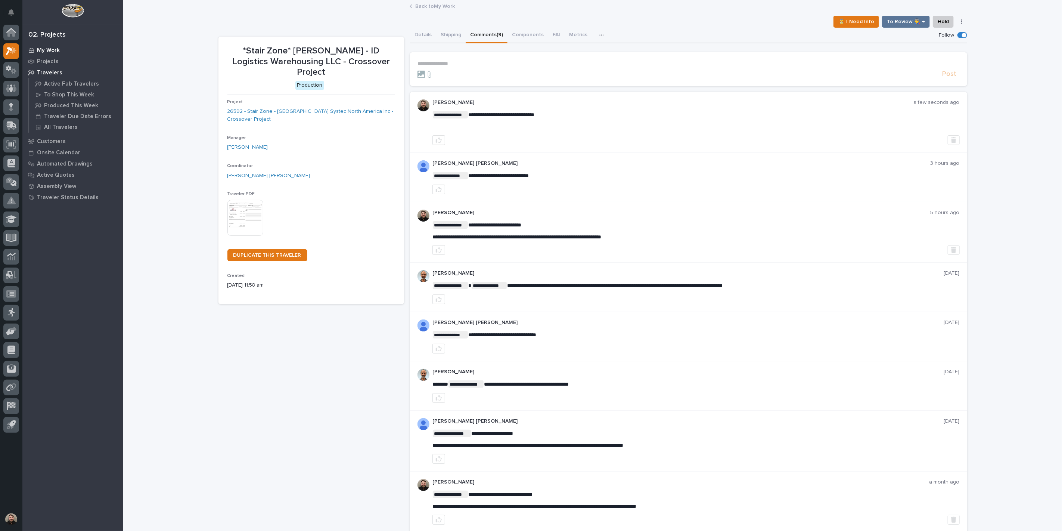
click at [47, 53] on p "My Work" at bounding box center [48, 50] width 23 height 7
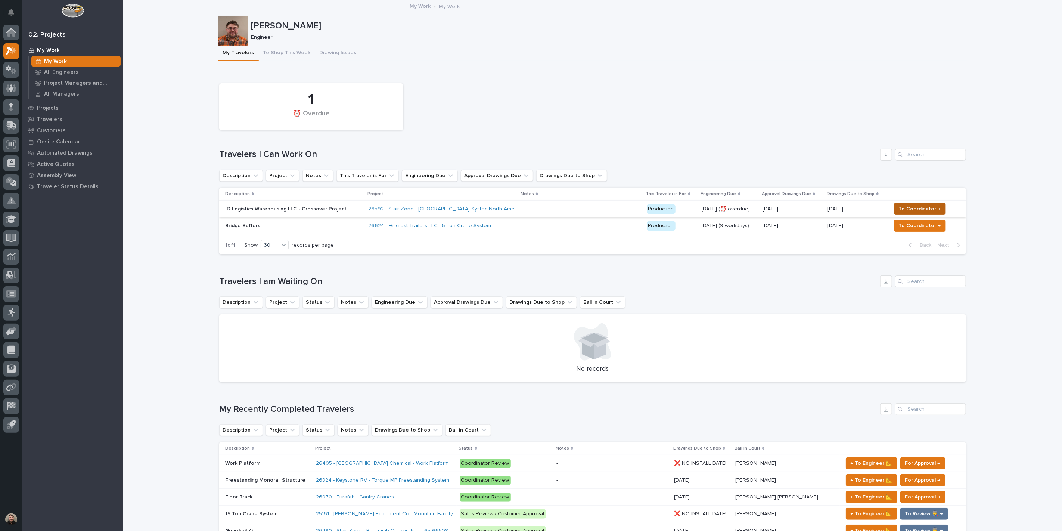
click at [908, 205] on span "To Coordinator →" at bounding box center [920, 208] width 42 height 9
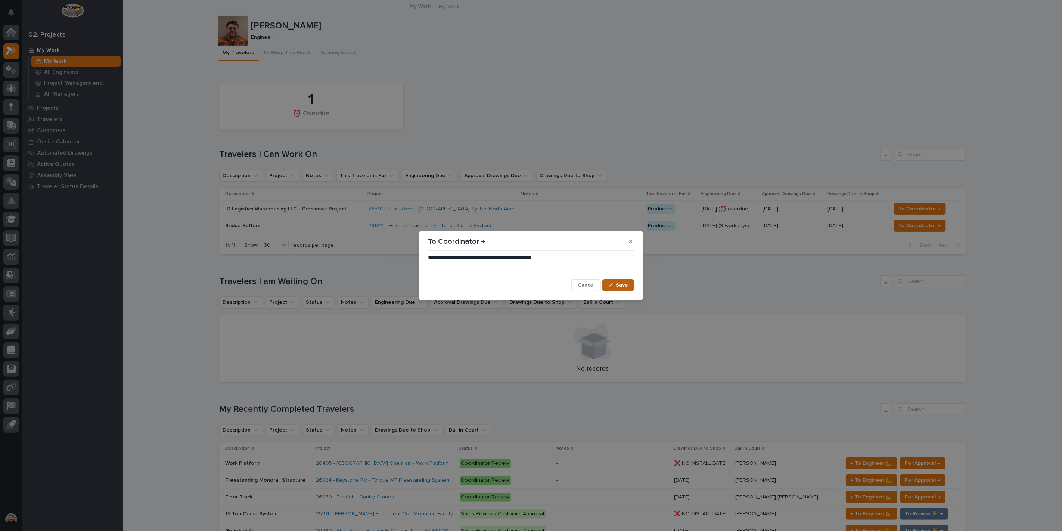
click at [623, 285] on span "Save" at bounding box center [622, 285] width 12 height 7
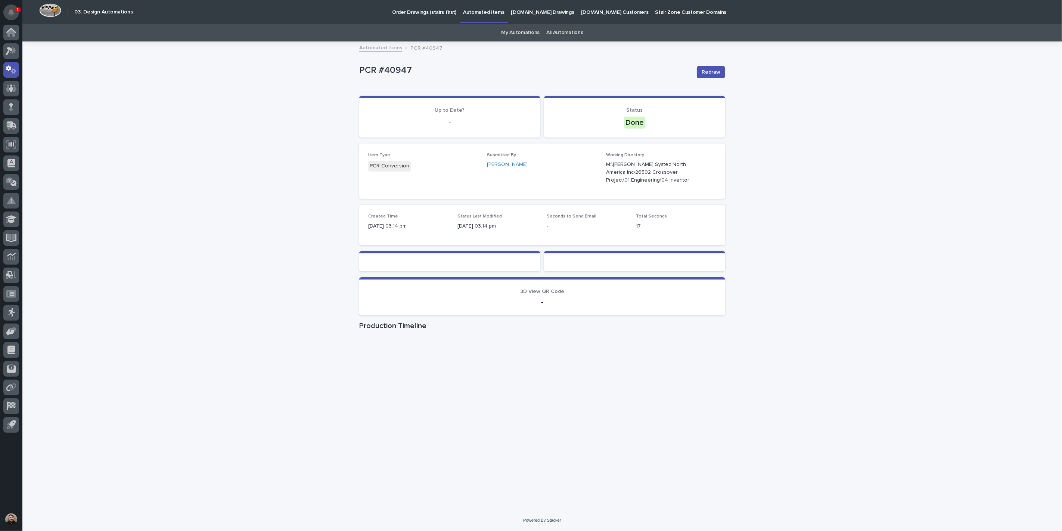
click at [16, 13] on button "Notifications" at bounding box center [11, 12] width 16 height 16
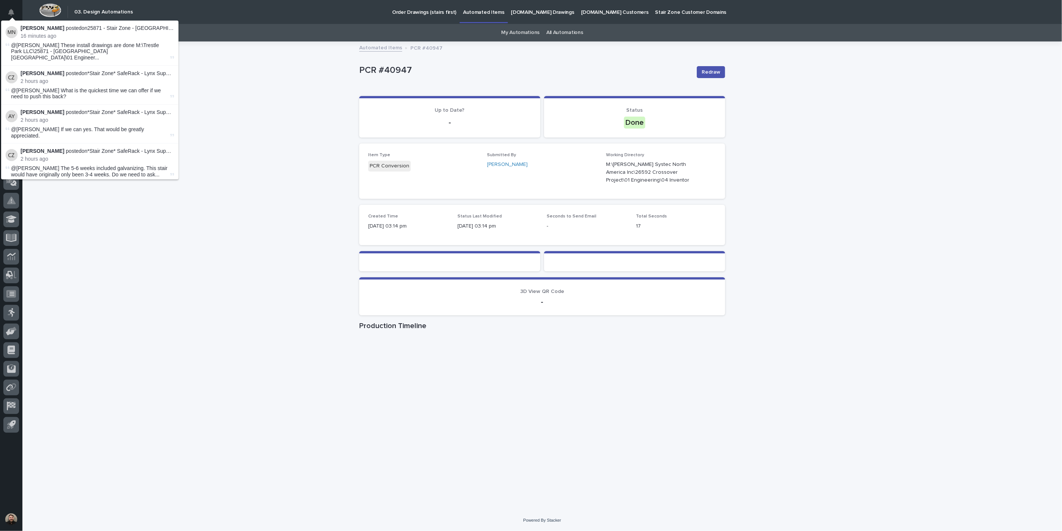
click at [196, 56] on div "Loading... Saving… Loading... Saving… PCR #40947 Redraw PCR #40947 Redraw Sorry…" at bounding box center [542, 275] width 1040 height 467
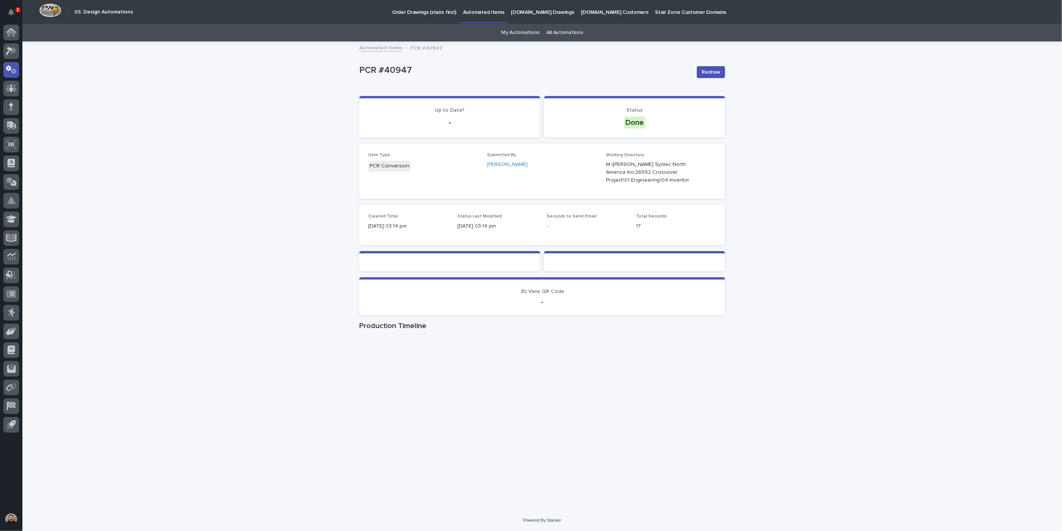
click at [826, 91] on div "Loading... Saving… Loading... Saving… PCR #40947 Redraw PCR #40947 Redraw Sorry…" at bounding box center [542, 275] width 1040 height 467
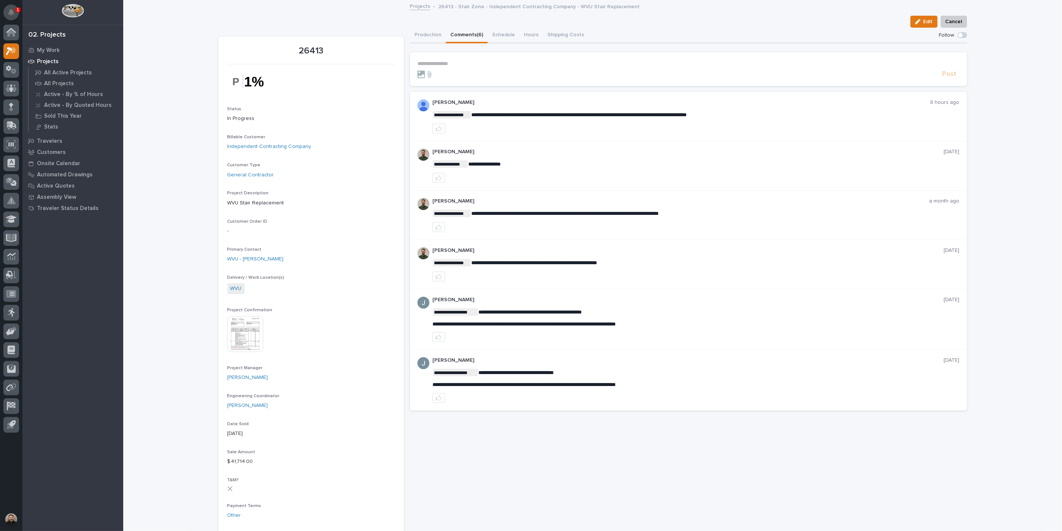
click at [4, 10] on button "Notifications" at bounding box center [11, 12] width 16 height 16
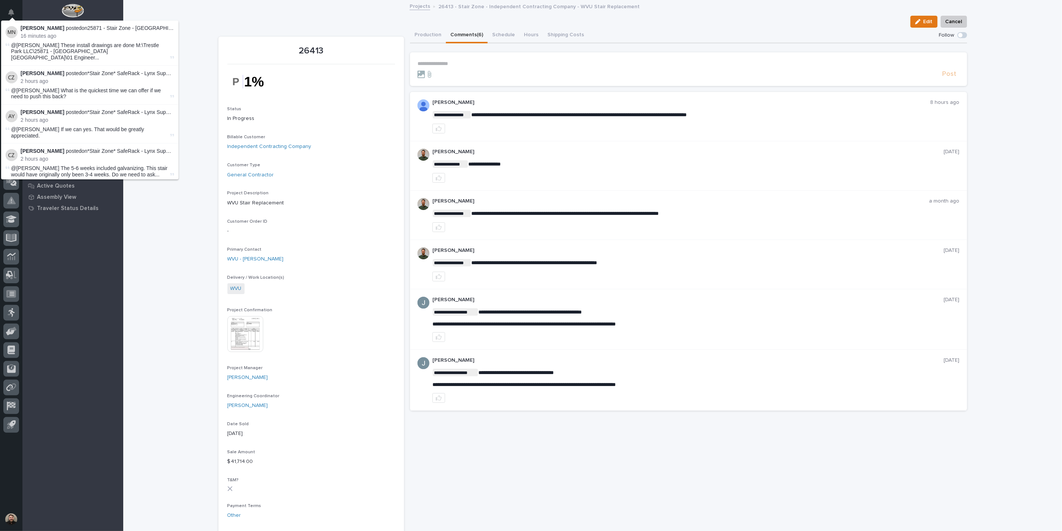
click at [204, 24] on div "Loading... Saving… Loading... Saving… 26413 Edit Cancel Edit Cancel 26413 Statu…" at bounding box center [592, 496] width 939 height 990
